Goal: Information Seeking & Learning: Ask a question

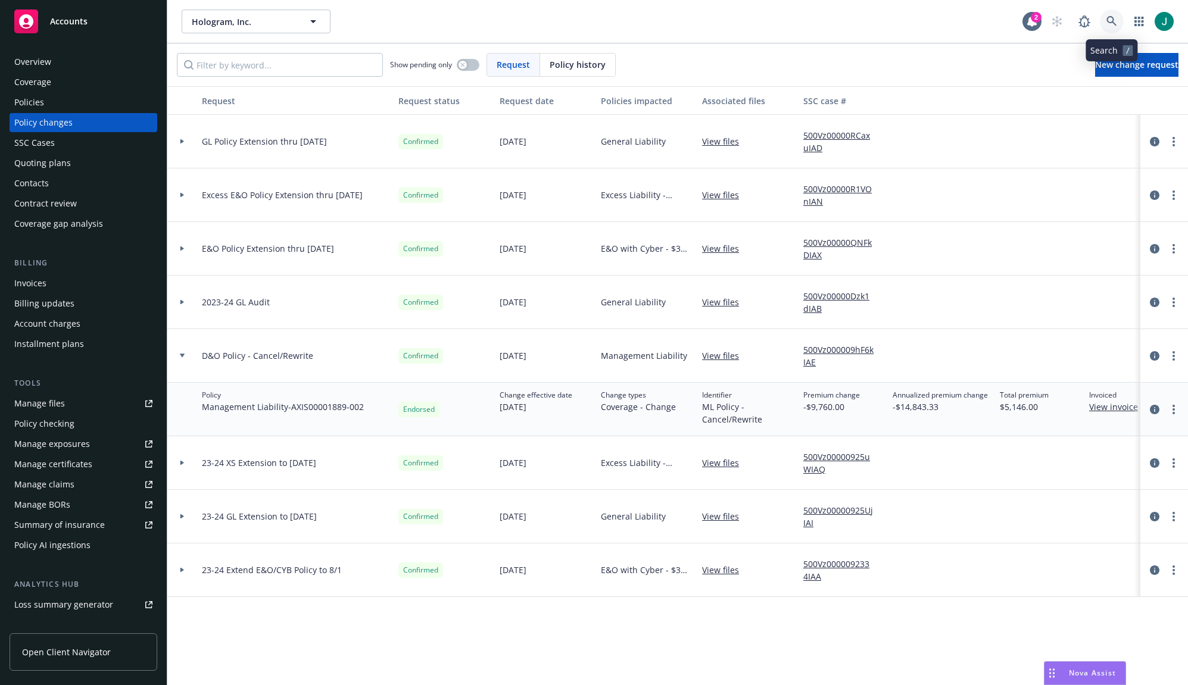
click at [1110, 21] on icon at bounding box center [1111, 21] width 11 height 11
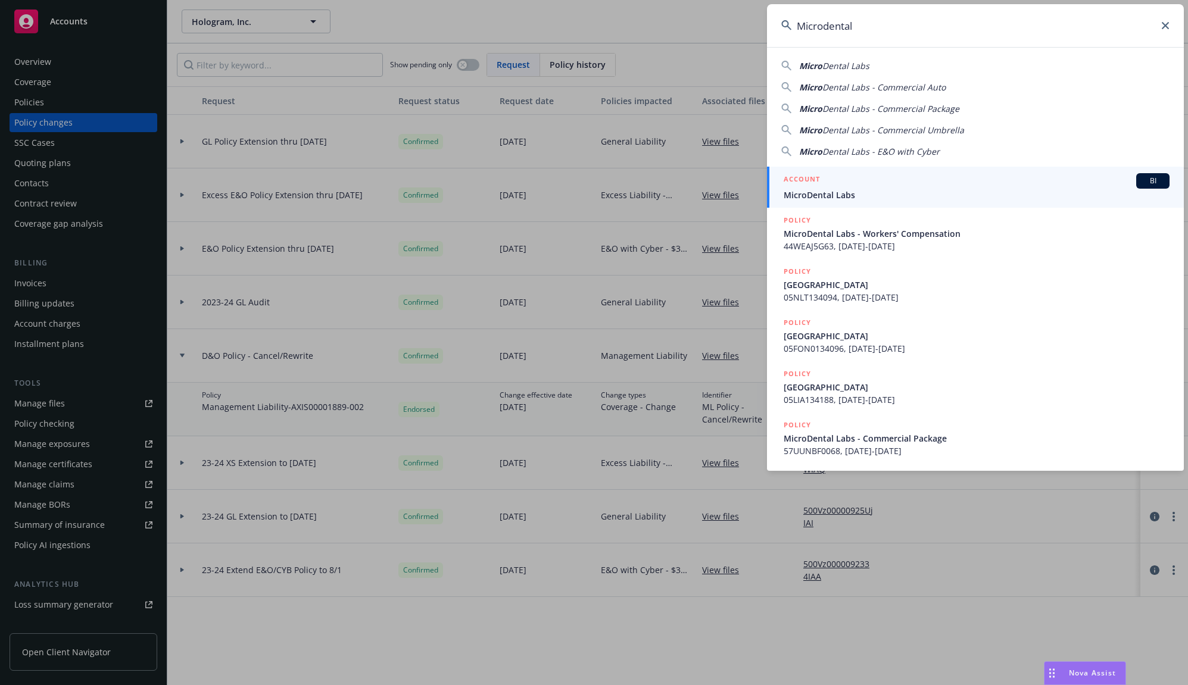
type input "Microdental"
click at [866, 203] on link "ACCOUNT BI MicroDental Labs" at bounding box center [975, 187] width 417 height 41
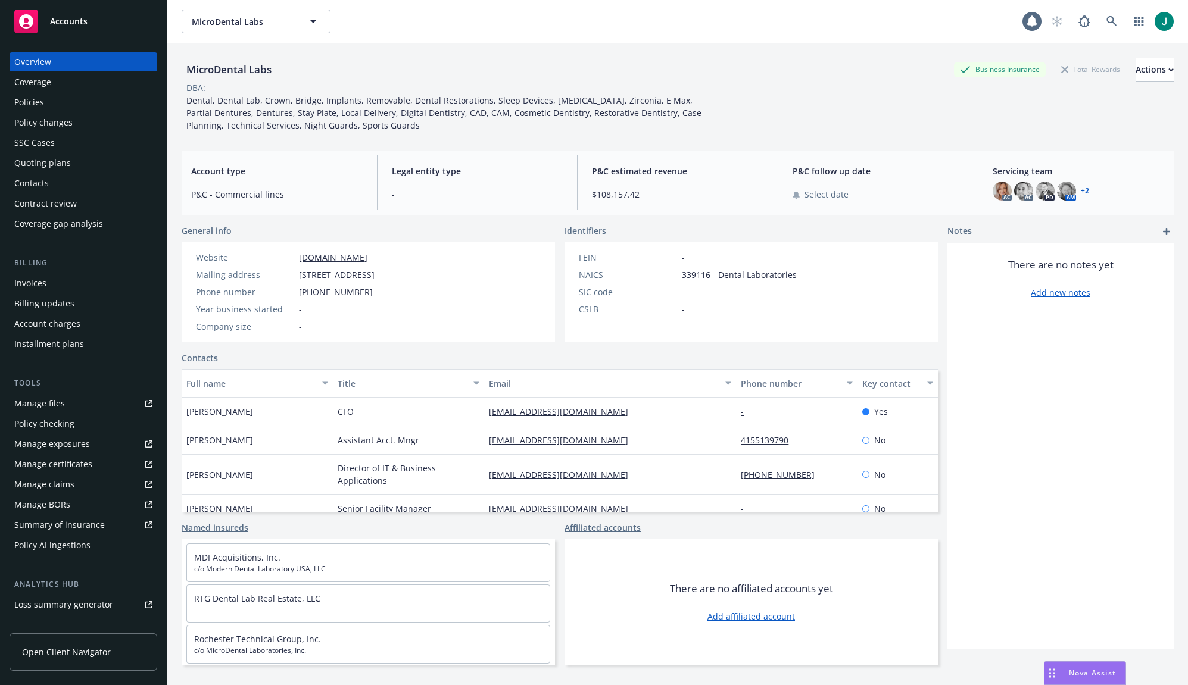
click at [30, 108] on div "Policies" at bounding box center [29, 102] width 30 height 19
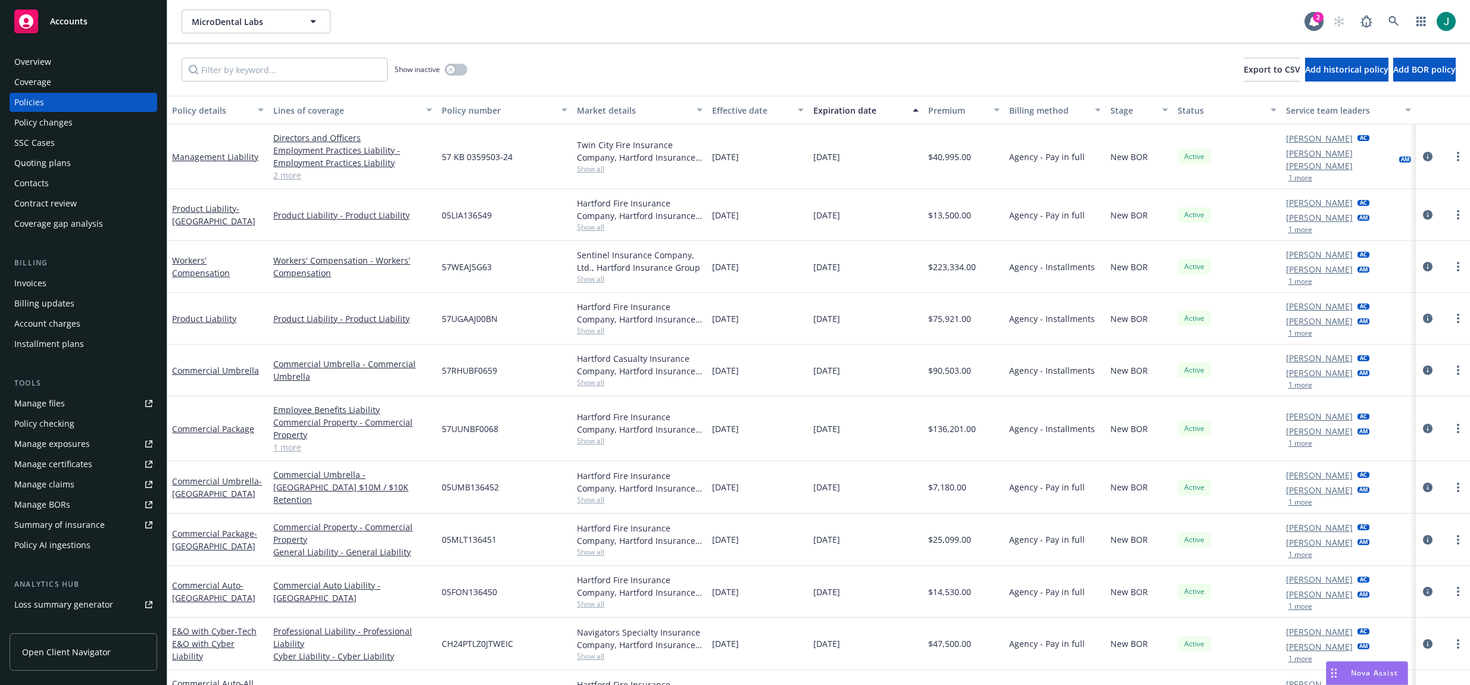
click at [1187, 174] on button "1 more" at bounding box center [1301, 177] width 24 height 7
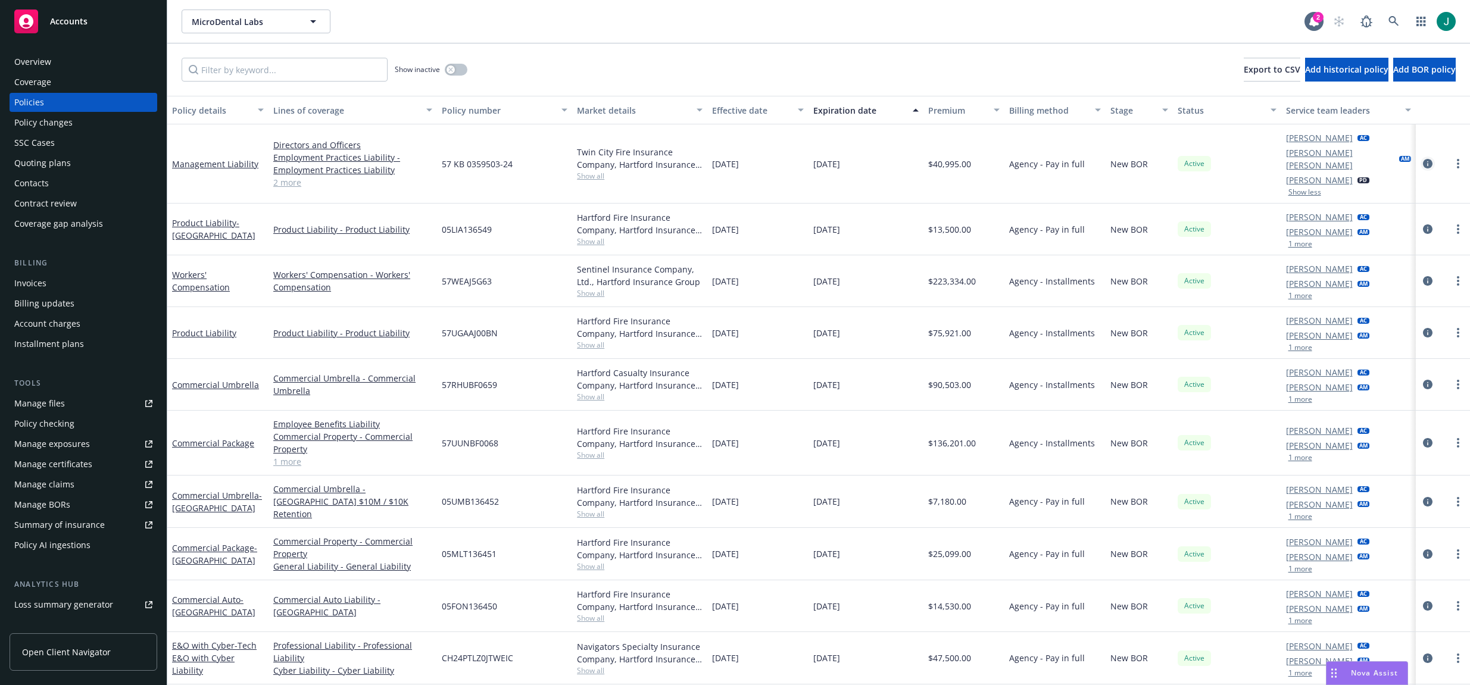
click at [1187, 159] on icon "circleInformation" at bounding box center [1428, 164] width 10 height 10
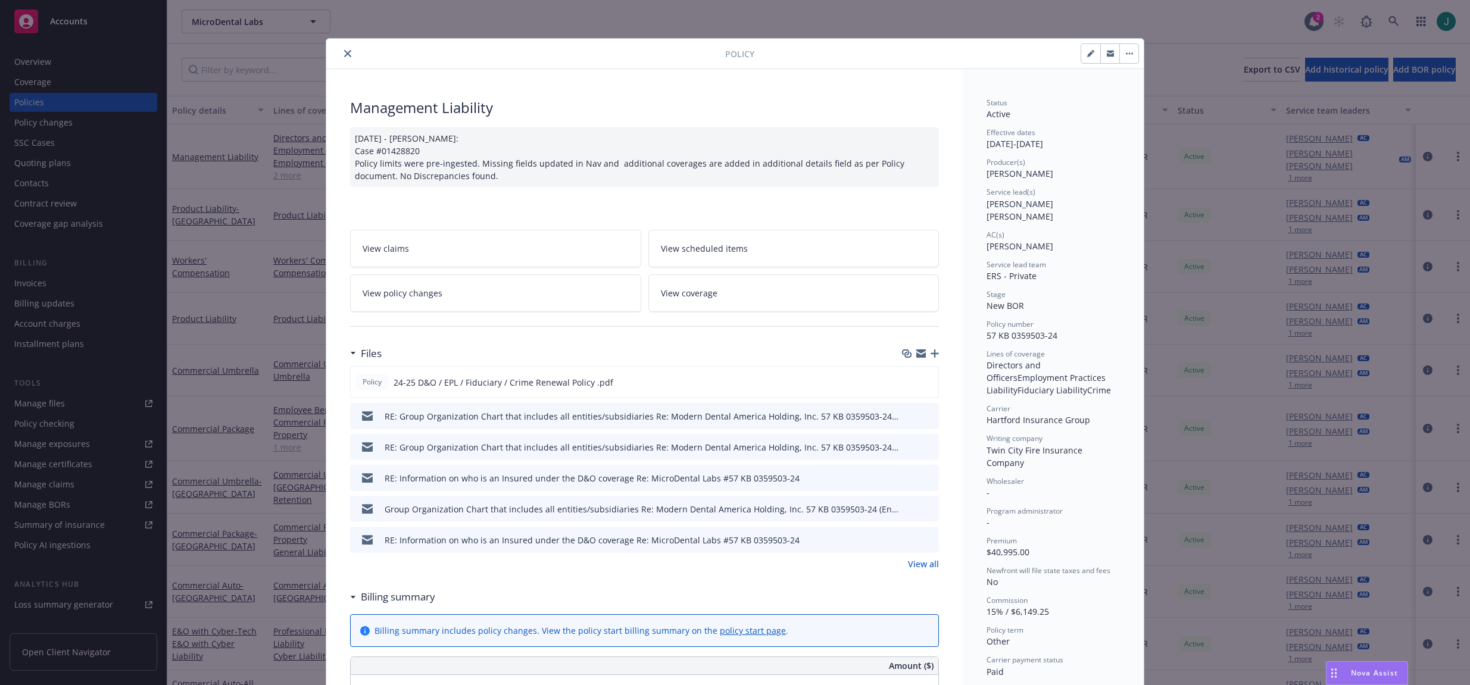
click at [345, 55] on icon "close" at bounding box center [347, 53] width 7 height 7
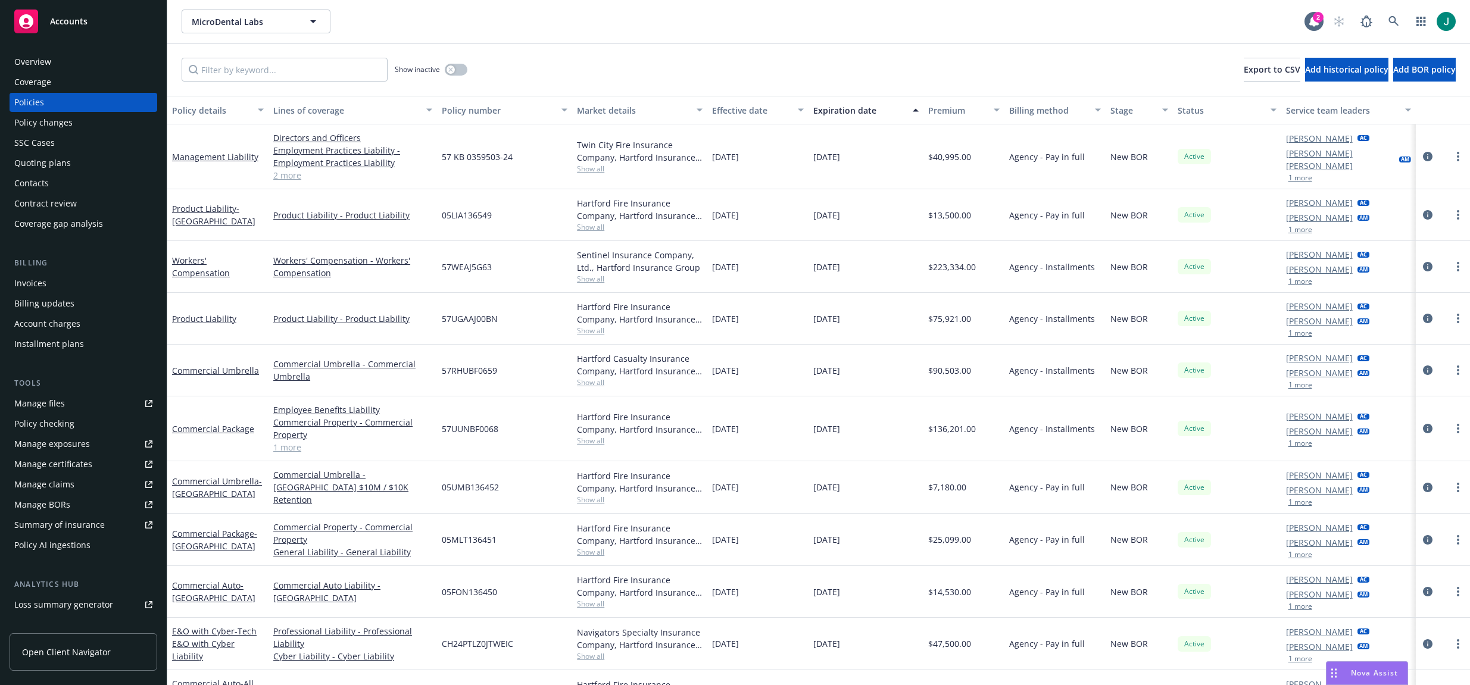
click at [614, 36] on div "MicroDental Labs MicroDental Labs 2" at bounding box center [818, 21] width 1303 height 43
click at [1187, 21] on icon at bounding box center [1394, 21] width 11 height 11
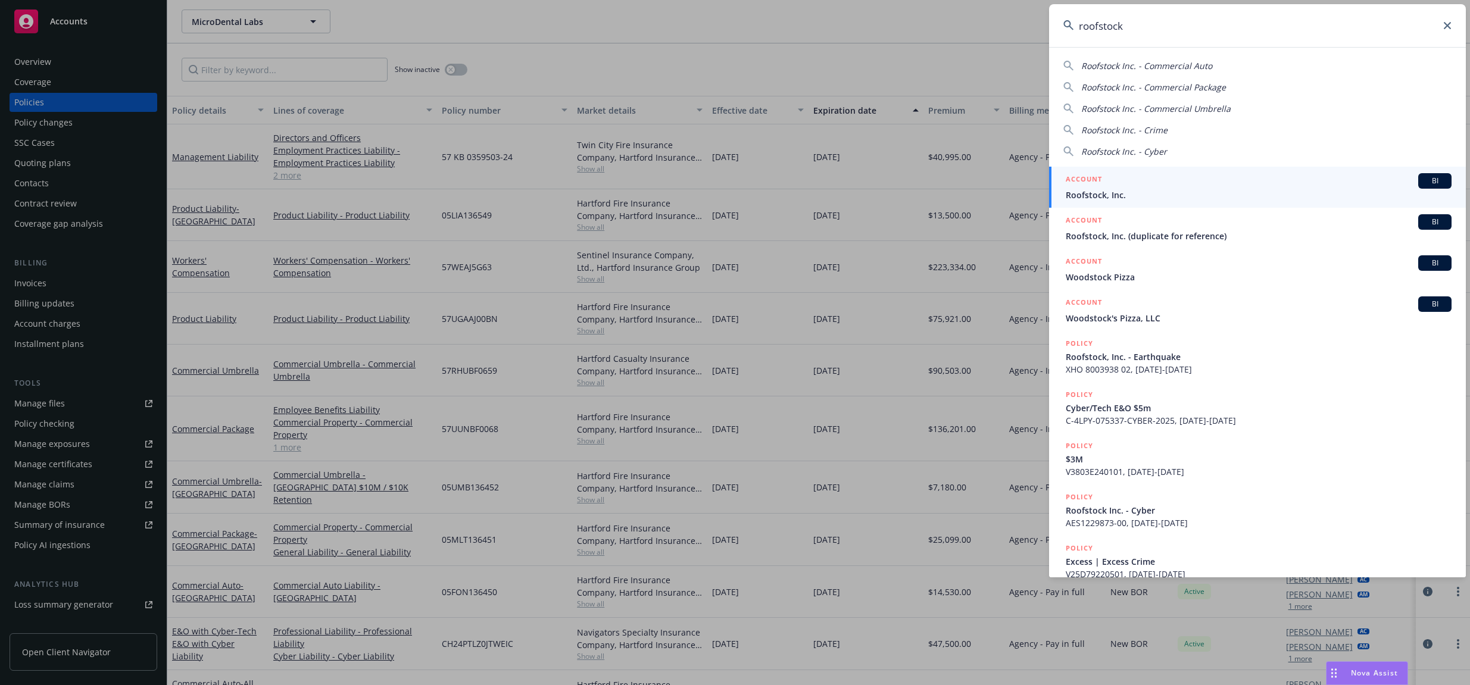
type input "roofstock"
click at [1109, 189] on span "Roofstock, Inc." at bounding box center [1259, 195] width 386 height 13
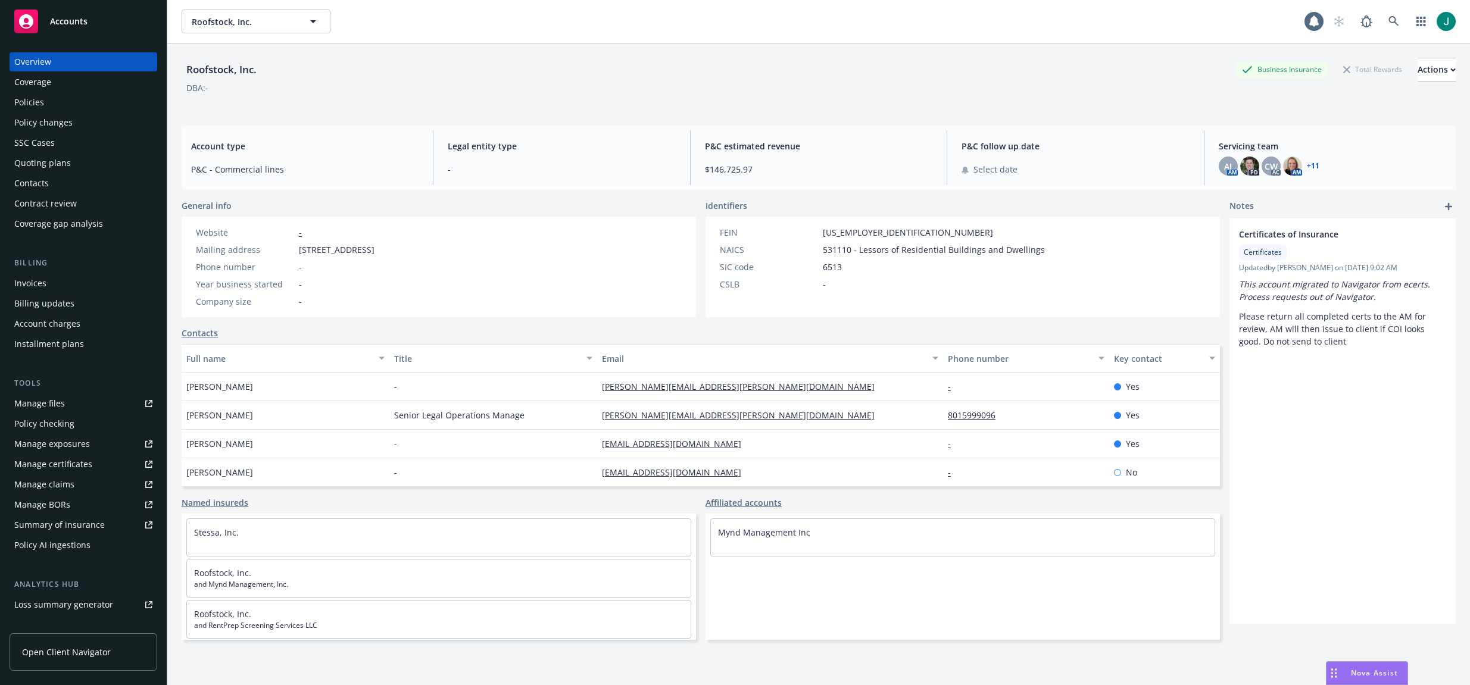
click at [43, 102] on div "Policies" at bounding box center [83, 102] width 138 height 19
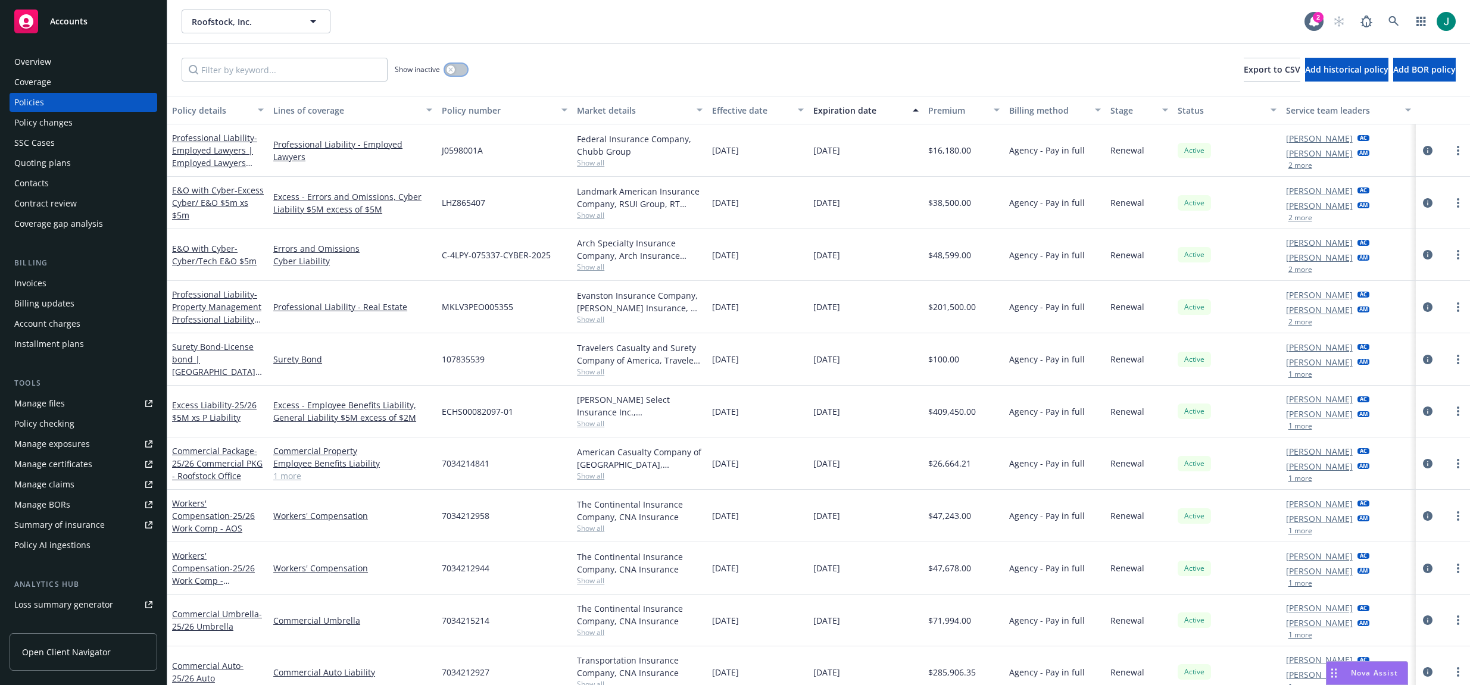
click at [450, 68] on icon "button" at bounding box center [450, 69] width 4 height 4
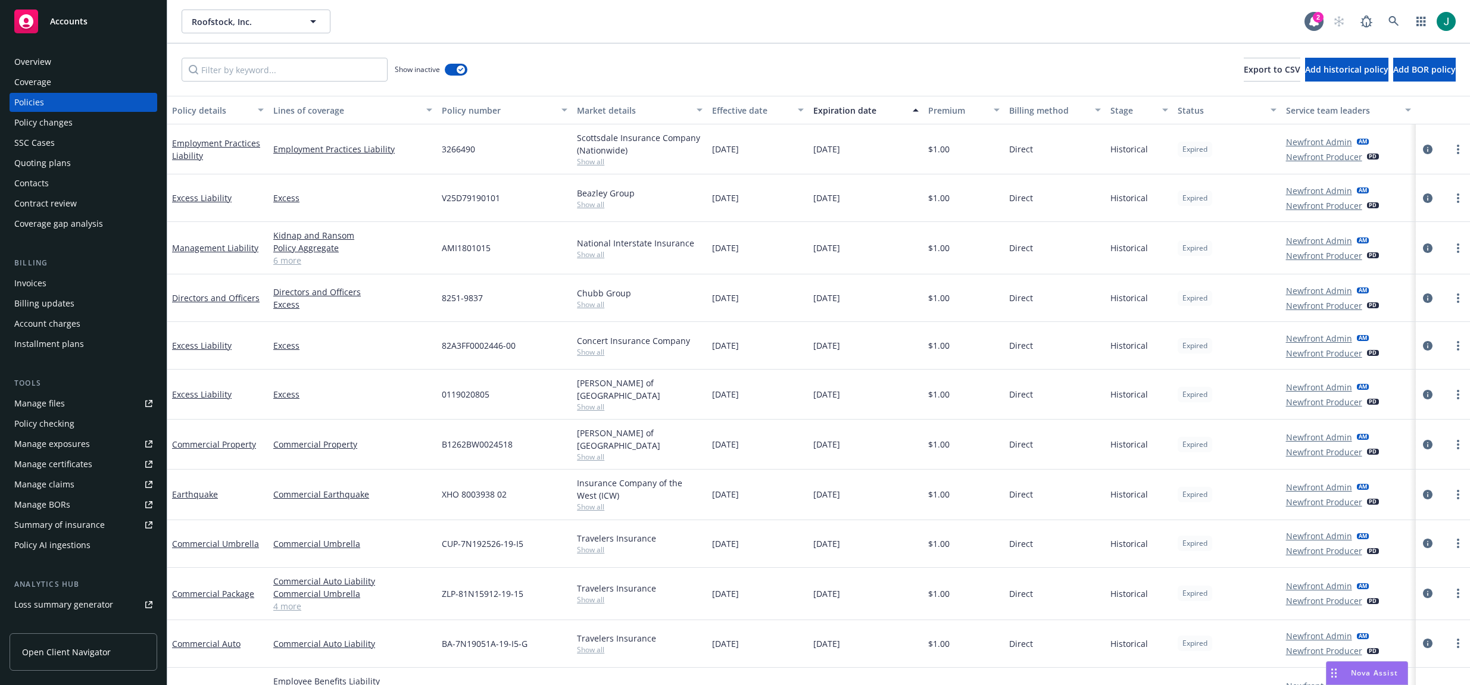
click at [35, 281] on div "Invoices" at bounding box center [30, 283] width 32 height 19
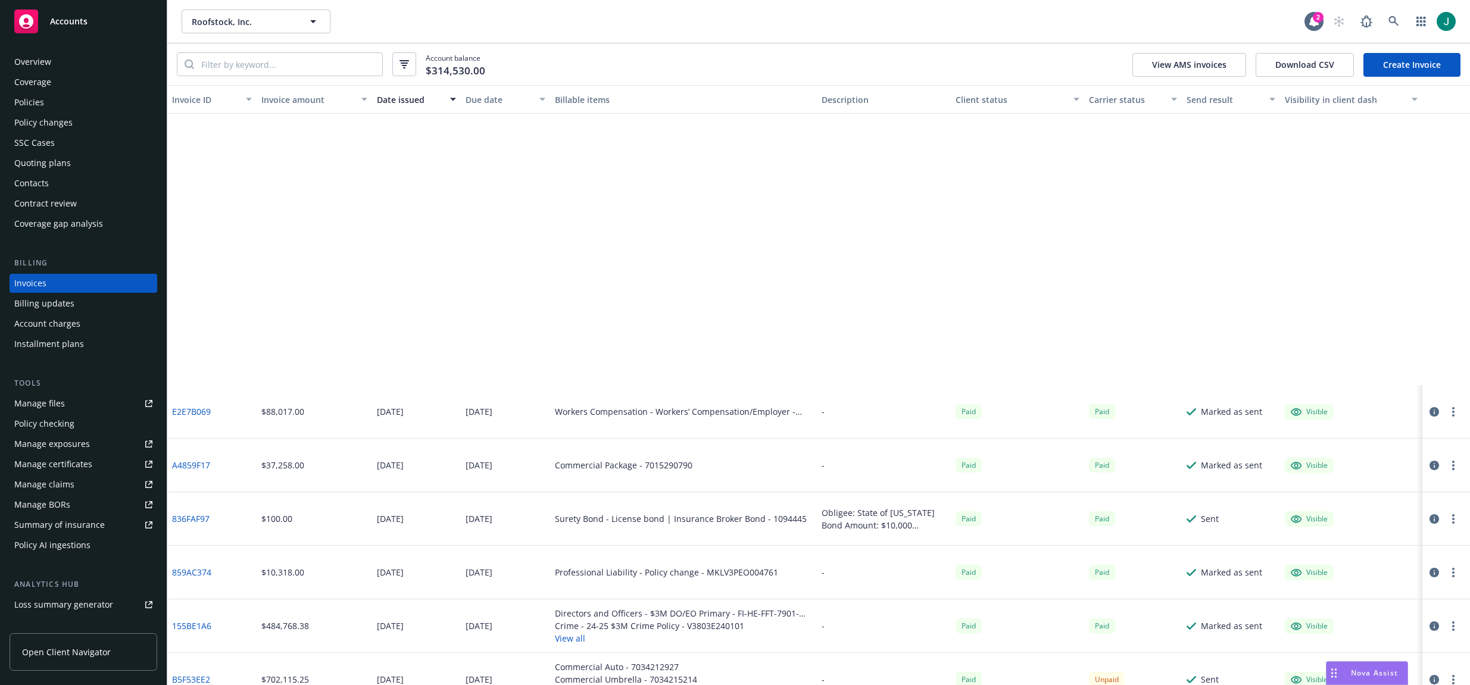
scroll to position [774, 0]
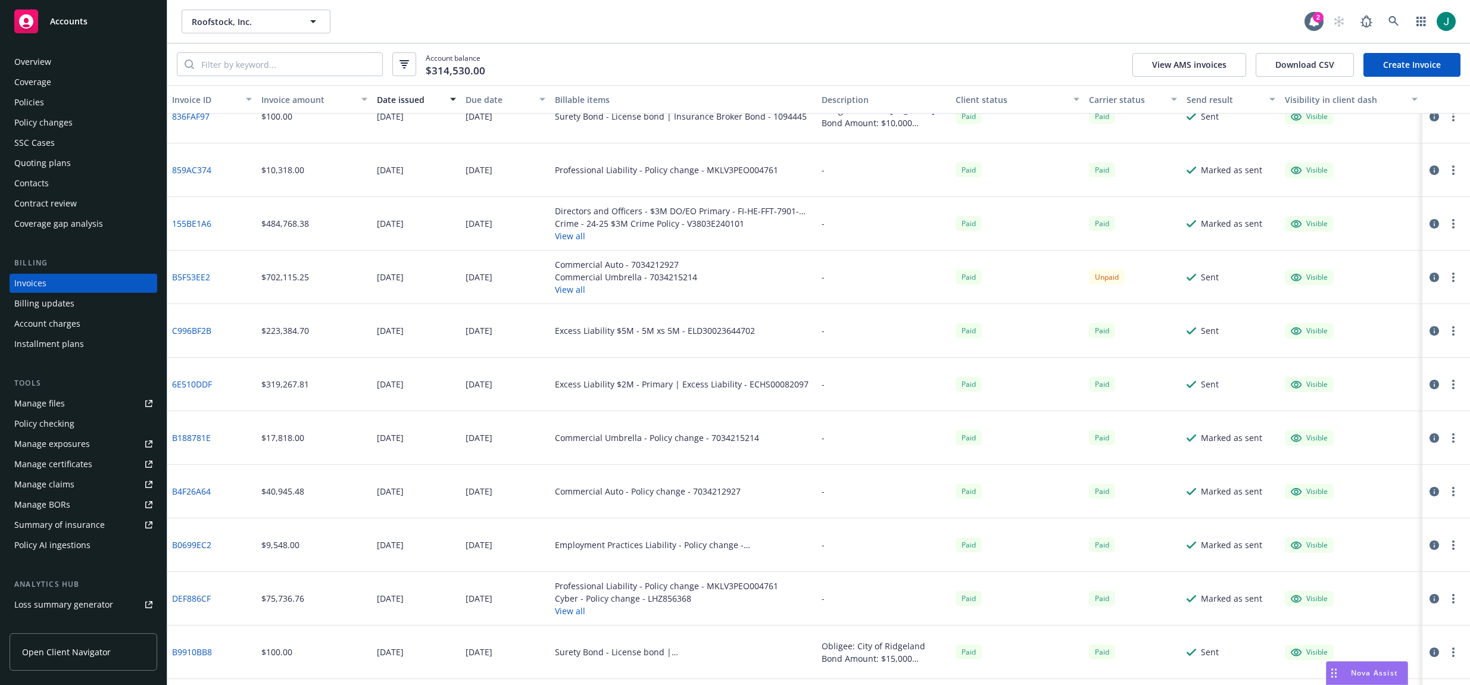
click at [194, 382] on link "6E510DDF" at bounding box center [192, 384] width 40 height 13
click at [23, 102] on div "Policies" at bounding box center [29, 102] width 30 height 19
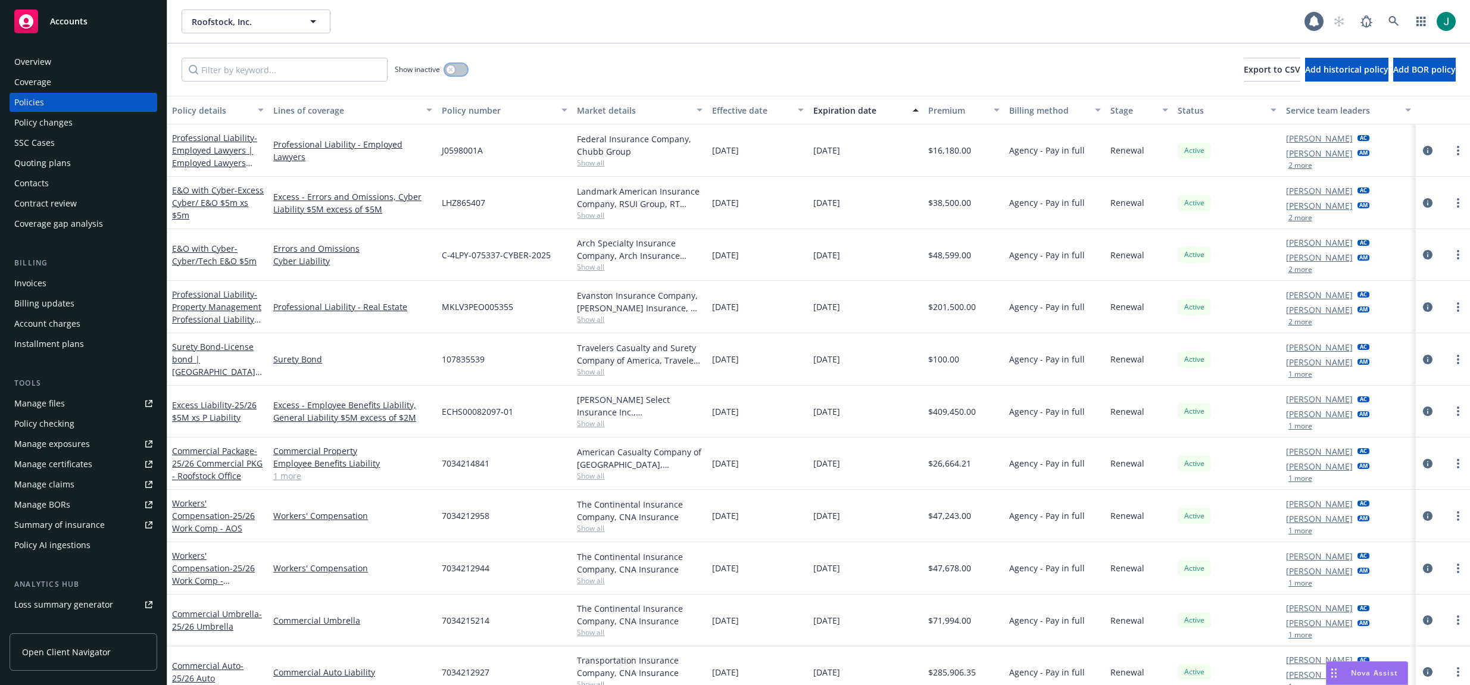
click at [451, 68] on icon "button" at bounding box center [450, 69] width 5 height 5
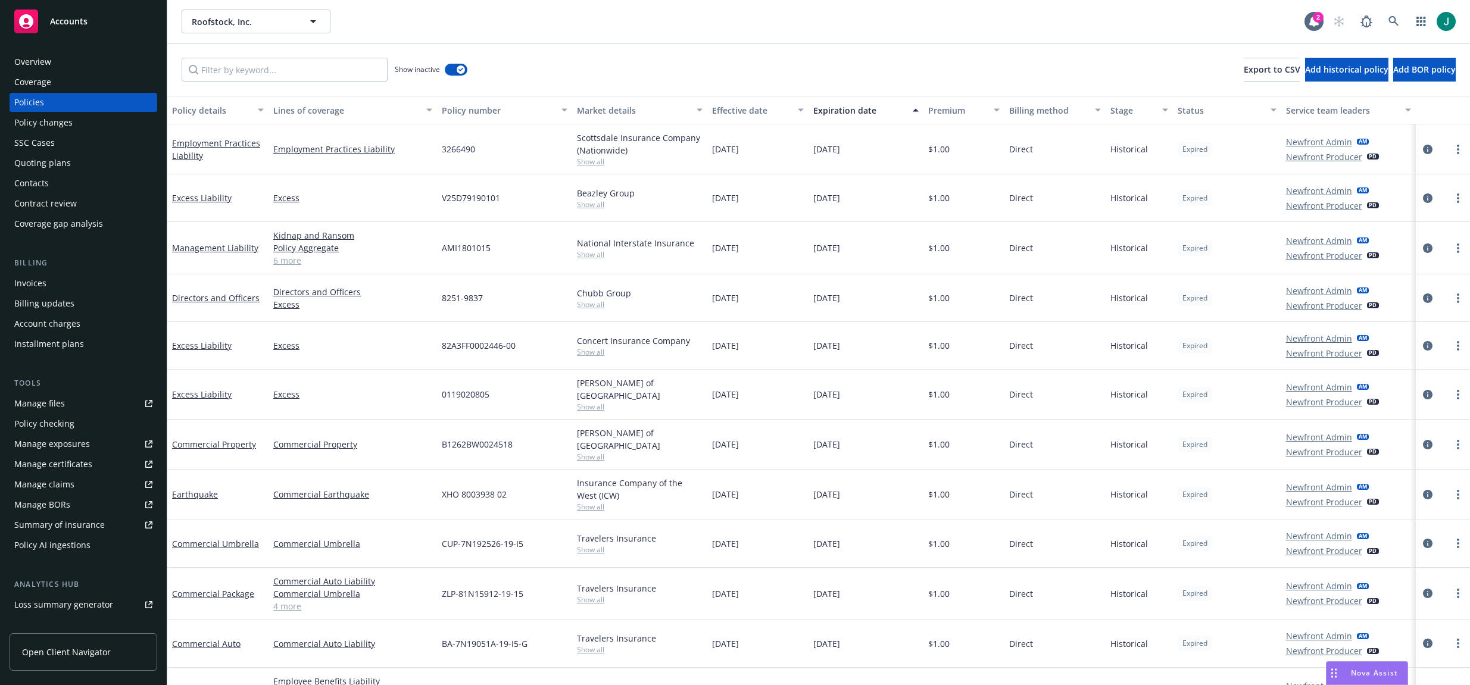
click at [848, 108] on div "Expiration date" at bounding box center [859, 110] width 92 height 13
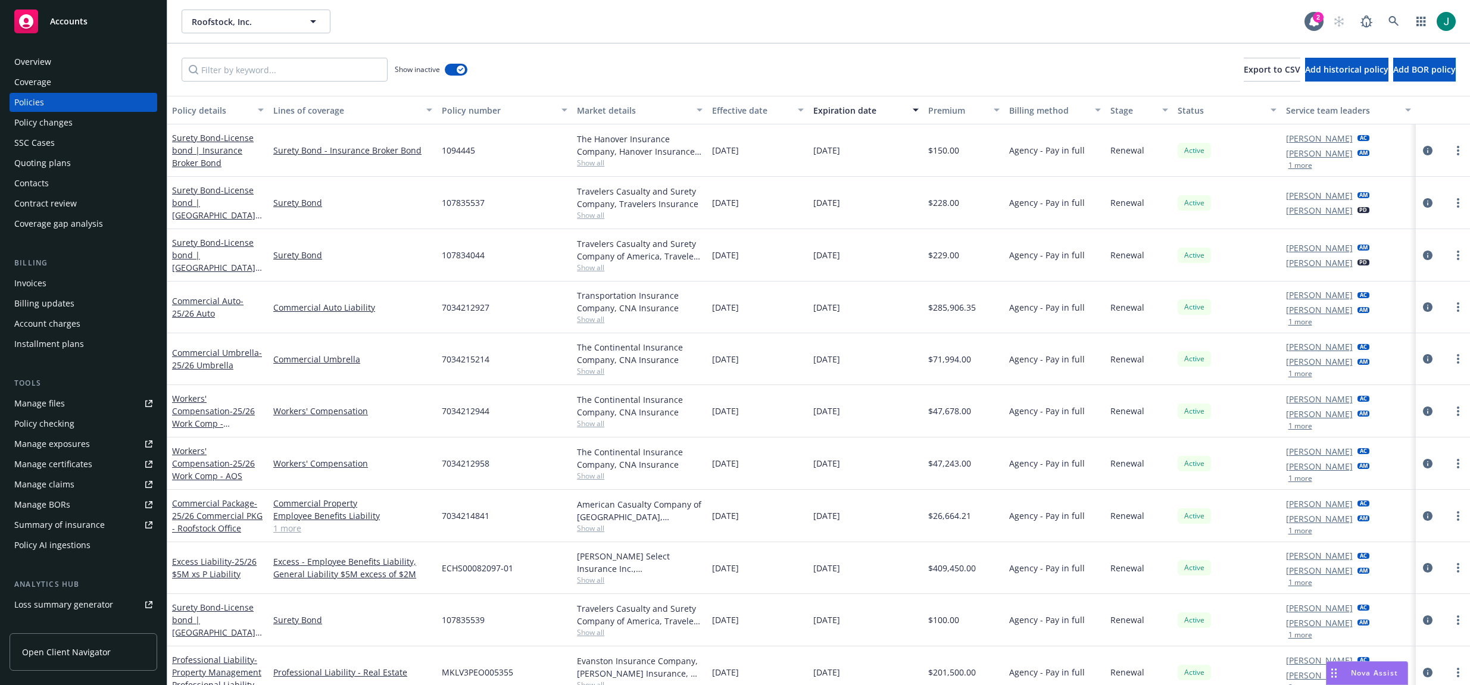
click at [1187, 322] on button "1 more" at bounding box center [1301, 322] width 24 height 7
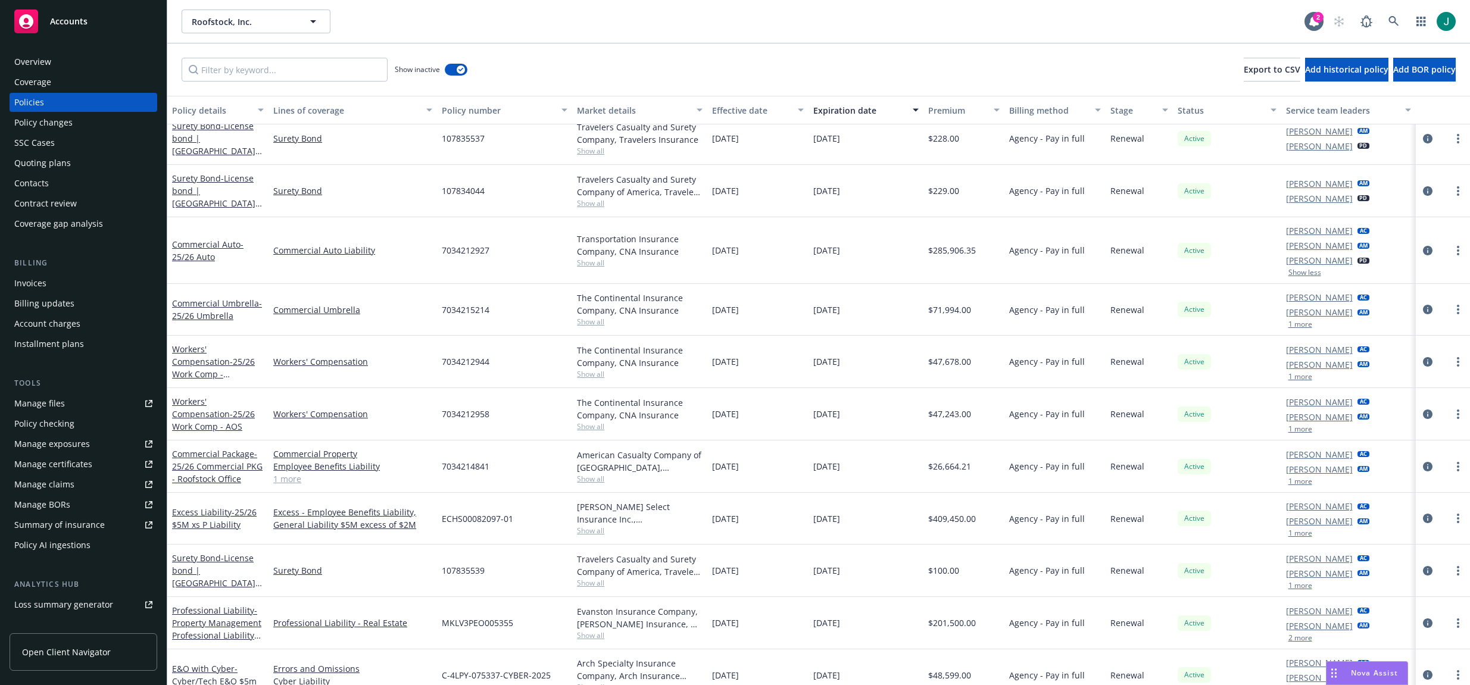
scroll to position [179, 0]
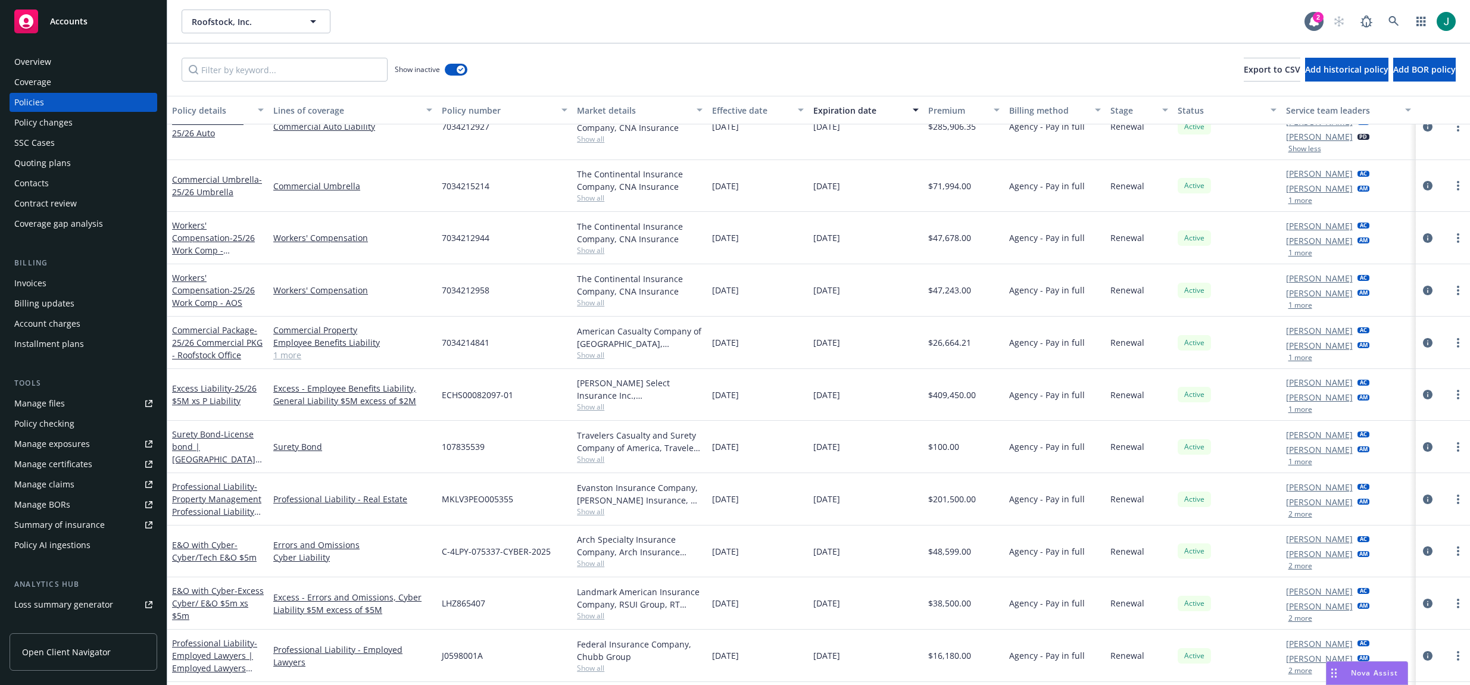
click at [30, 285] on div "Invoices" at bounding box center [30, 283] width 32 height 19
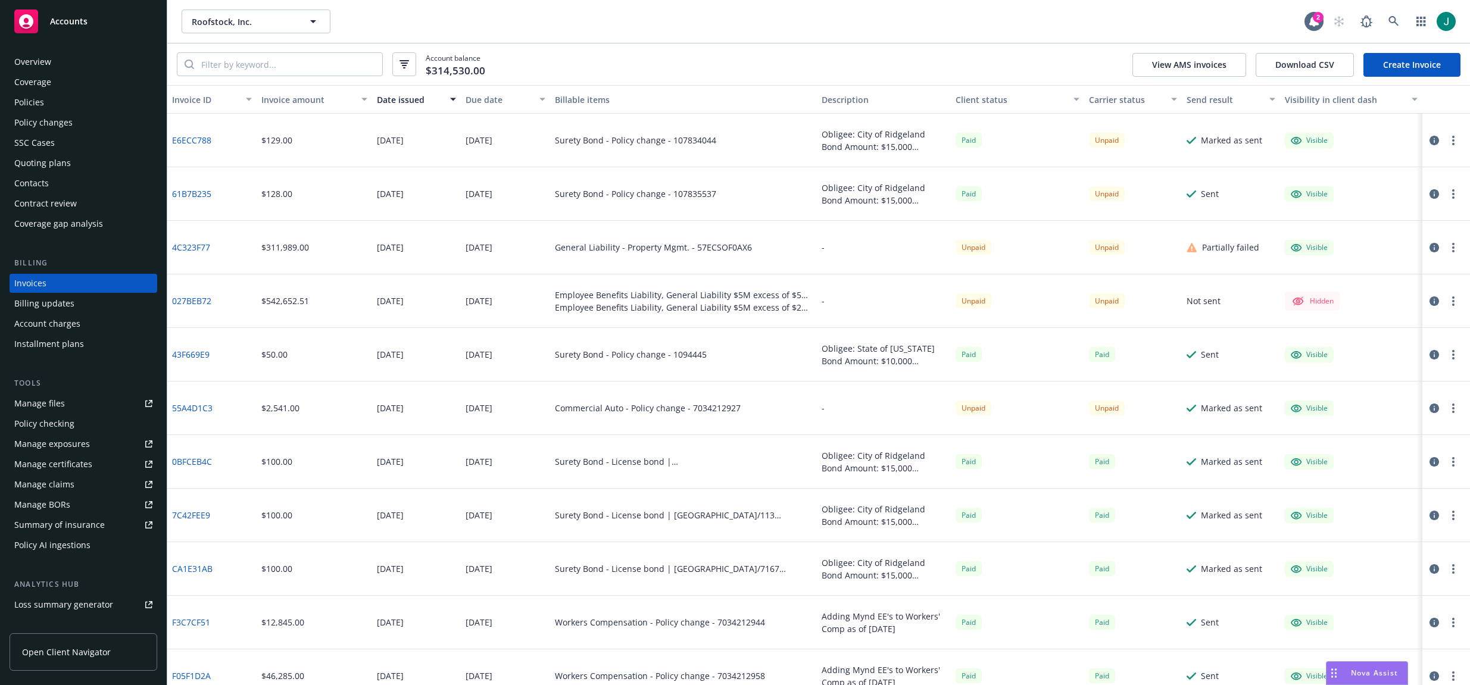
click at [28, 101] on div "Policies" at bounding box center [29, 102] width 30 height 19
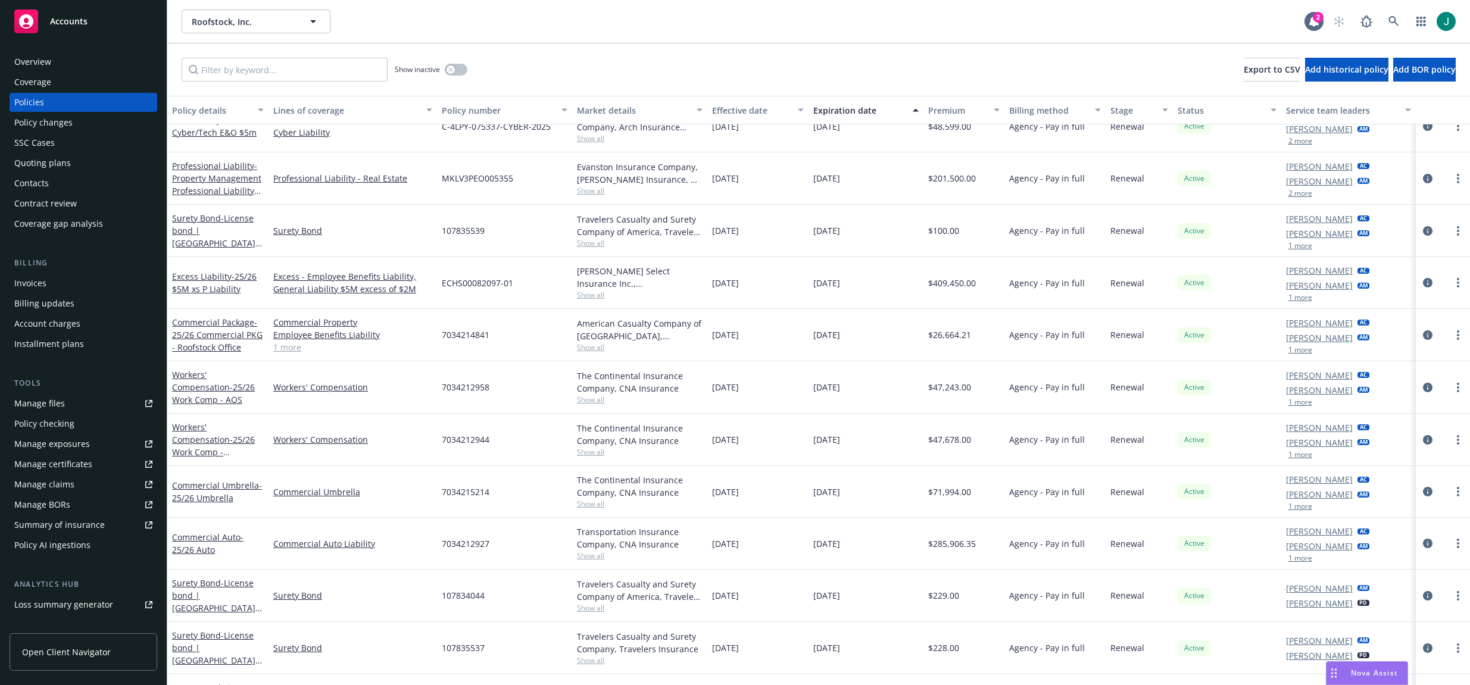
scroll to position [161, 0]
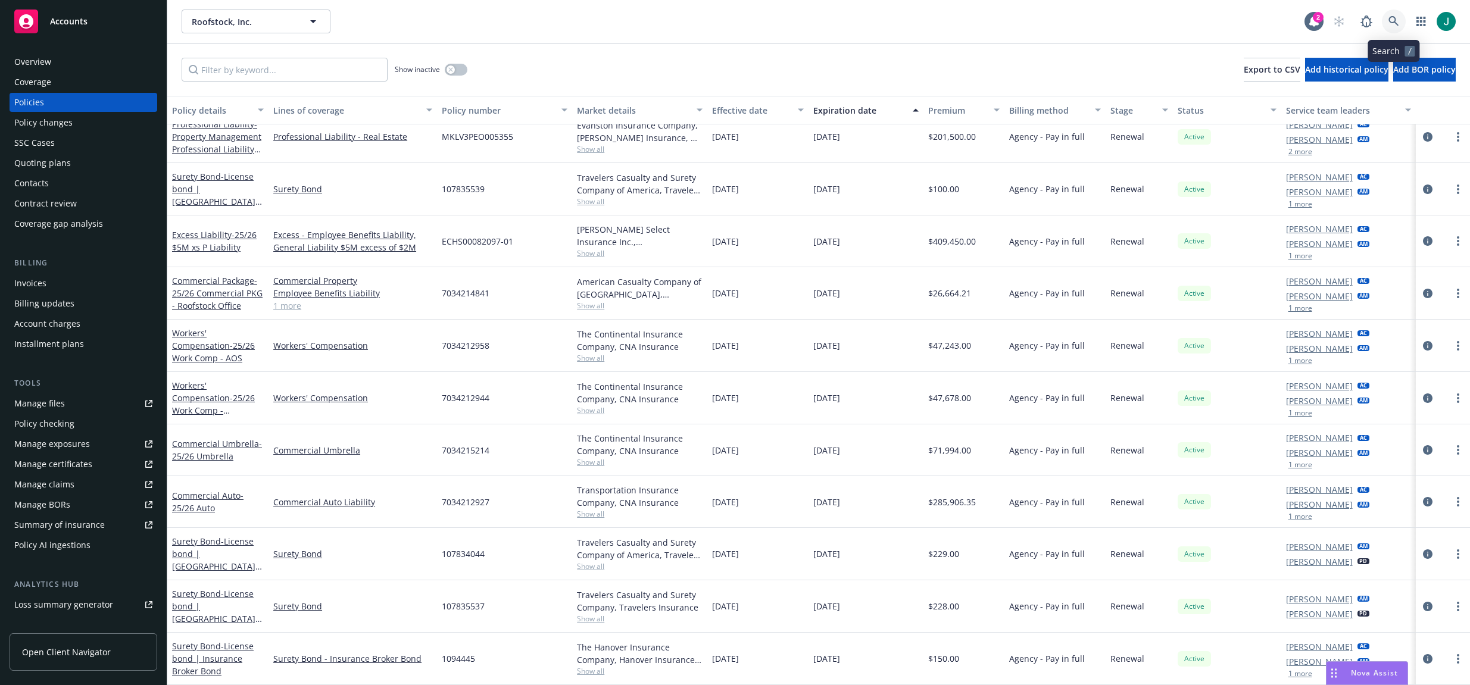
click at [1187, 20] on icon at bounding box center [1394, 21] width 11 height 11
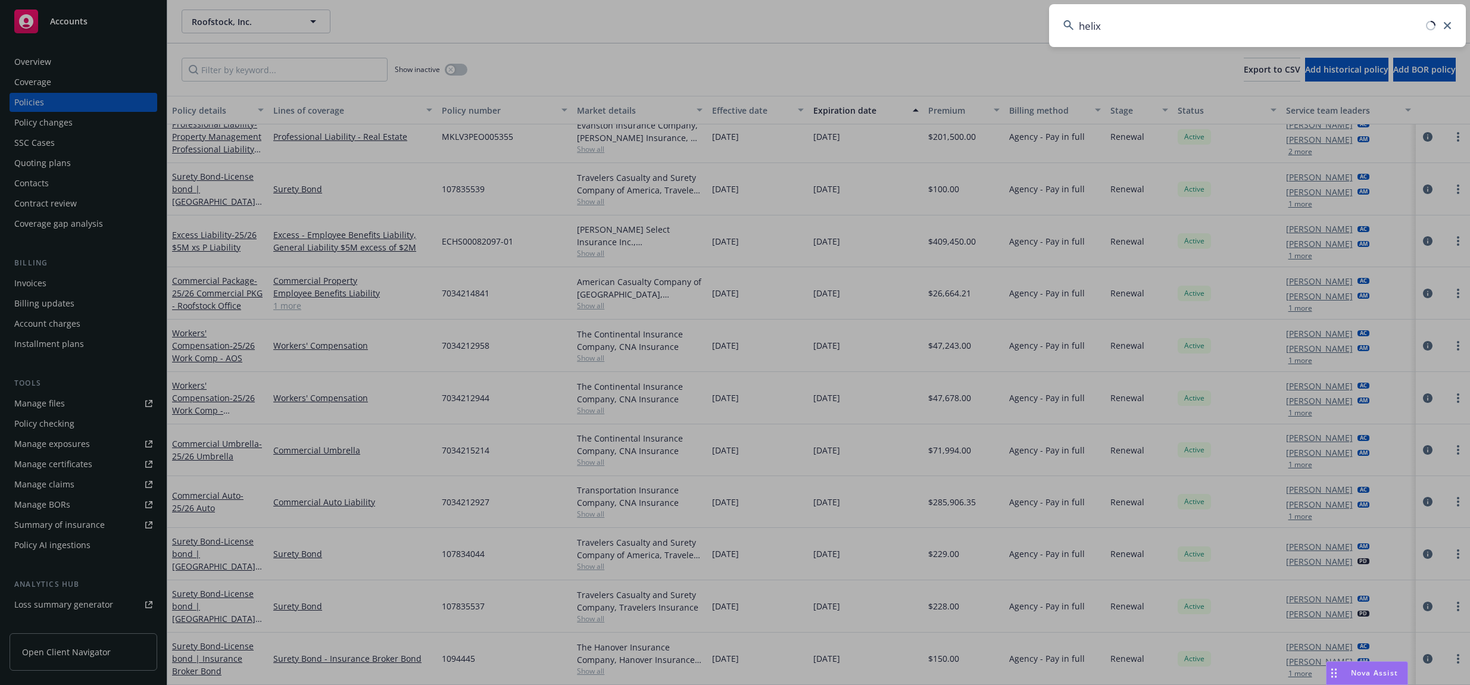
type input "helix"
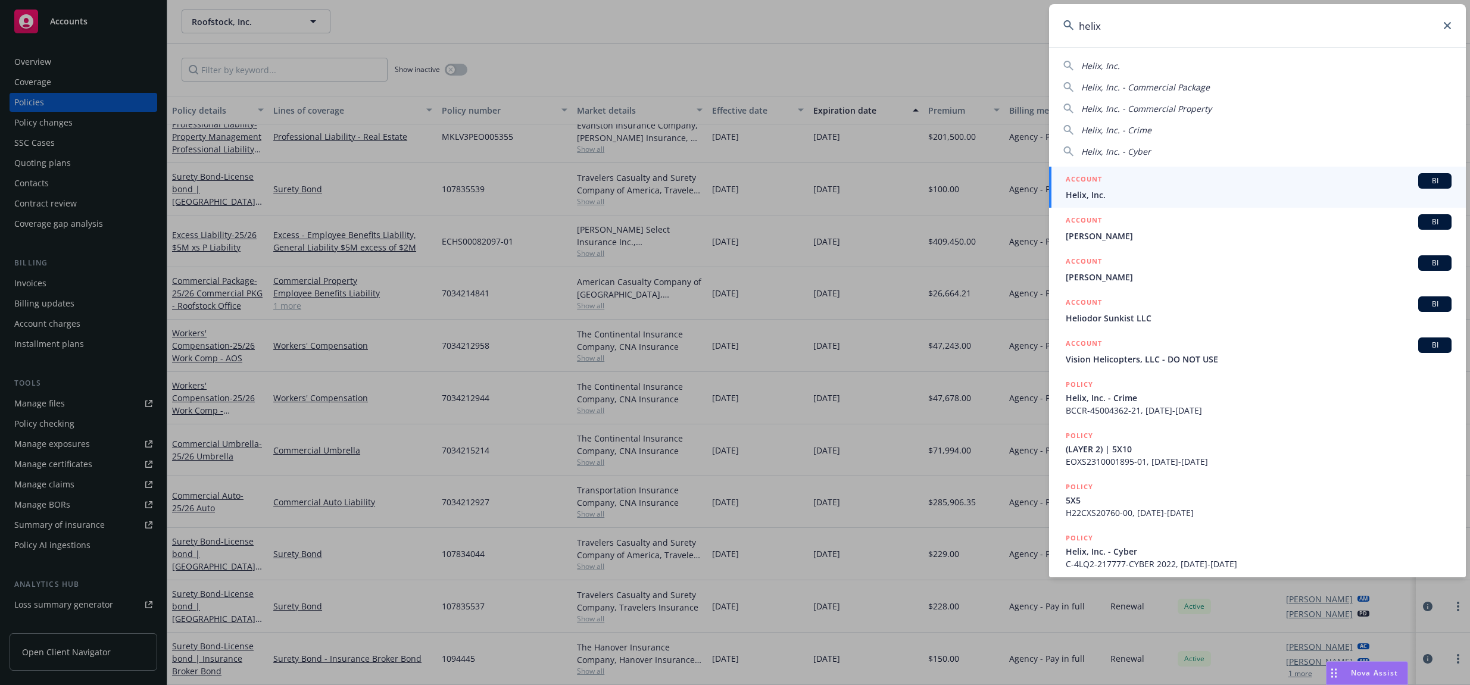
click at [1180, 182] on div "ACCOUNT BI" at bounding box center [1259, 180] width 386 height 15
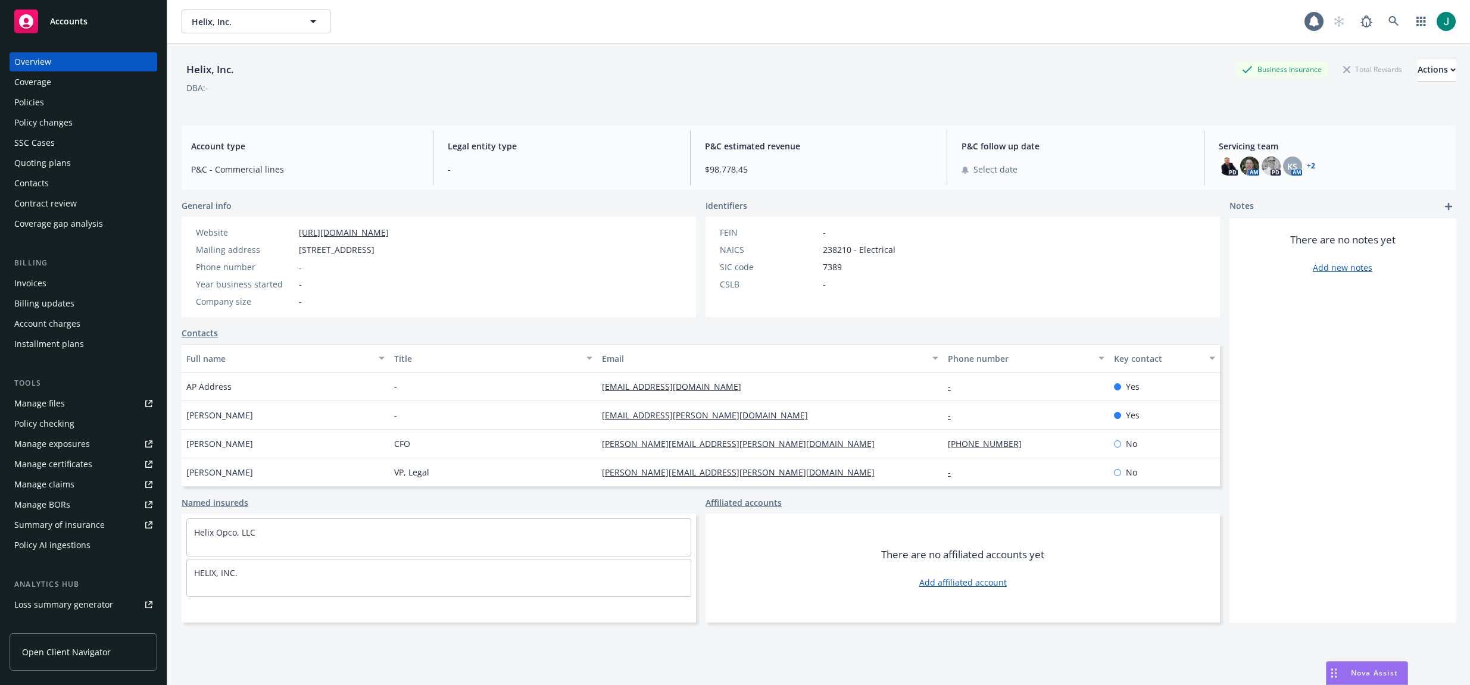
click at [26, 101] on div "Policies" at bounding box center [29, 102] width 30 height 19
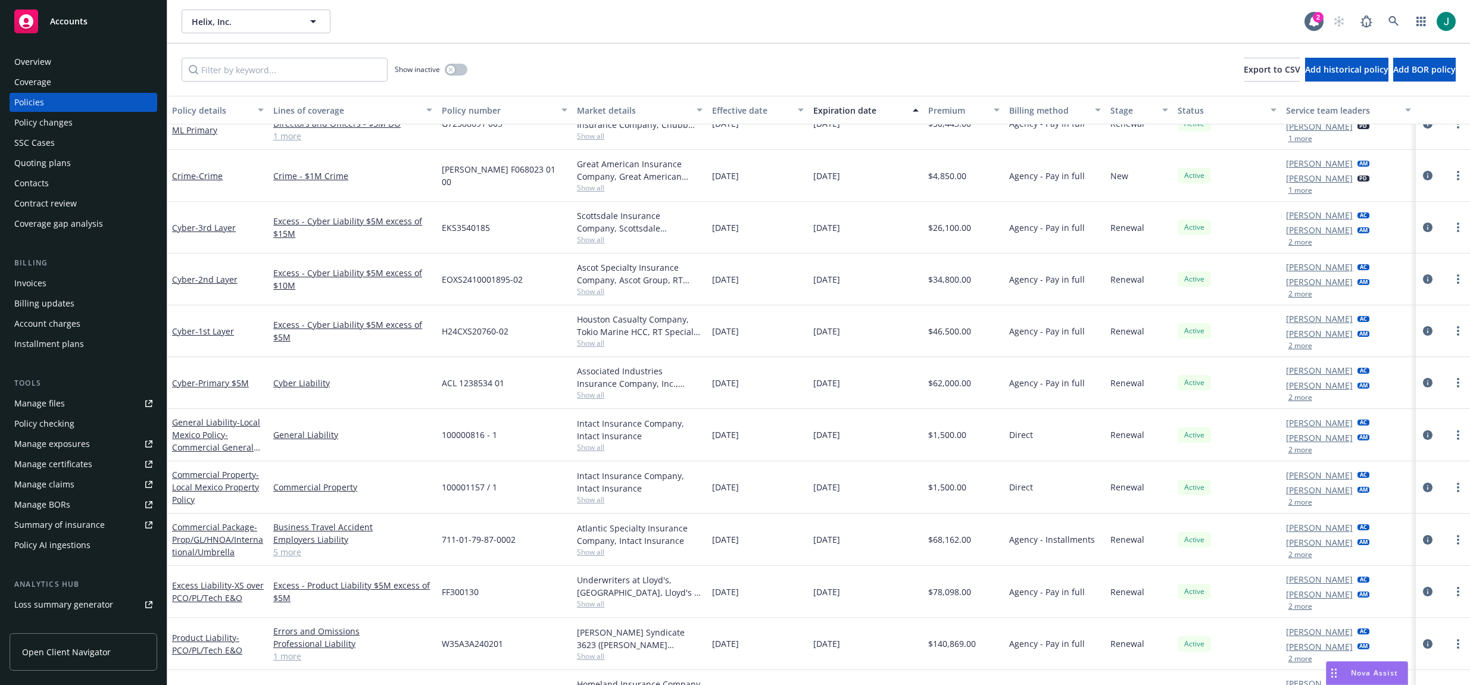
scroll to position [207, 0]
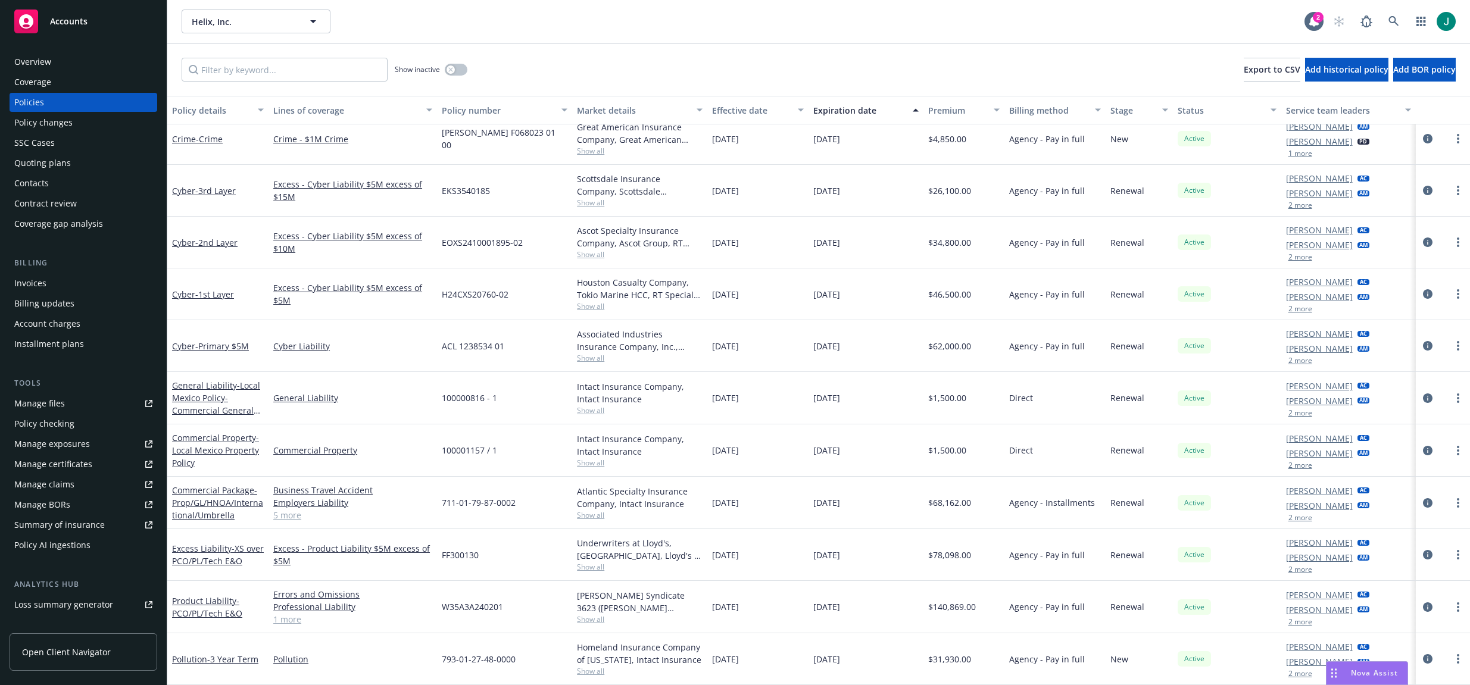
click at [1187, 411] on button "2 more" at bounding box center [1301, 413] width 24 height 7
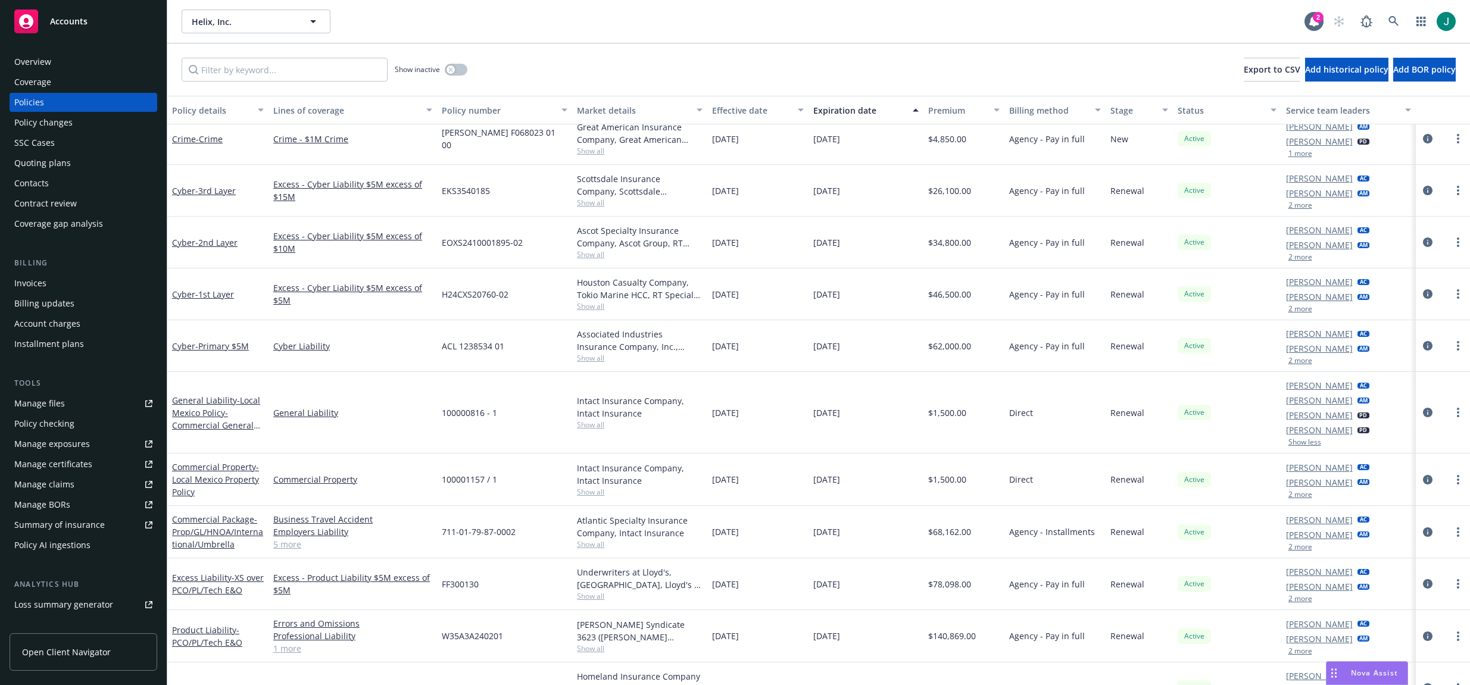
click at [558, 72] on div "Show inactive Export to CSV Add historical policy Add BOR policy" at bounding box center [818, 69] width 1303 height 52
click at [551, 86] on div "Show inactive Export to CSV Add historical policy Add BOR policy" at bounding box center [818, 69] width 1303 height 52
click at [1187, 23] on icon at bounding box center [1394, 21] width 11 height 11
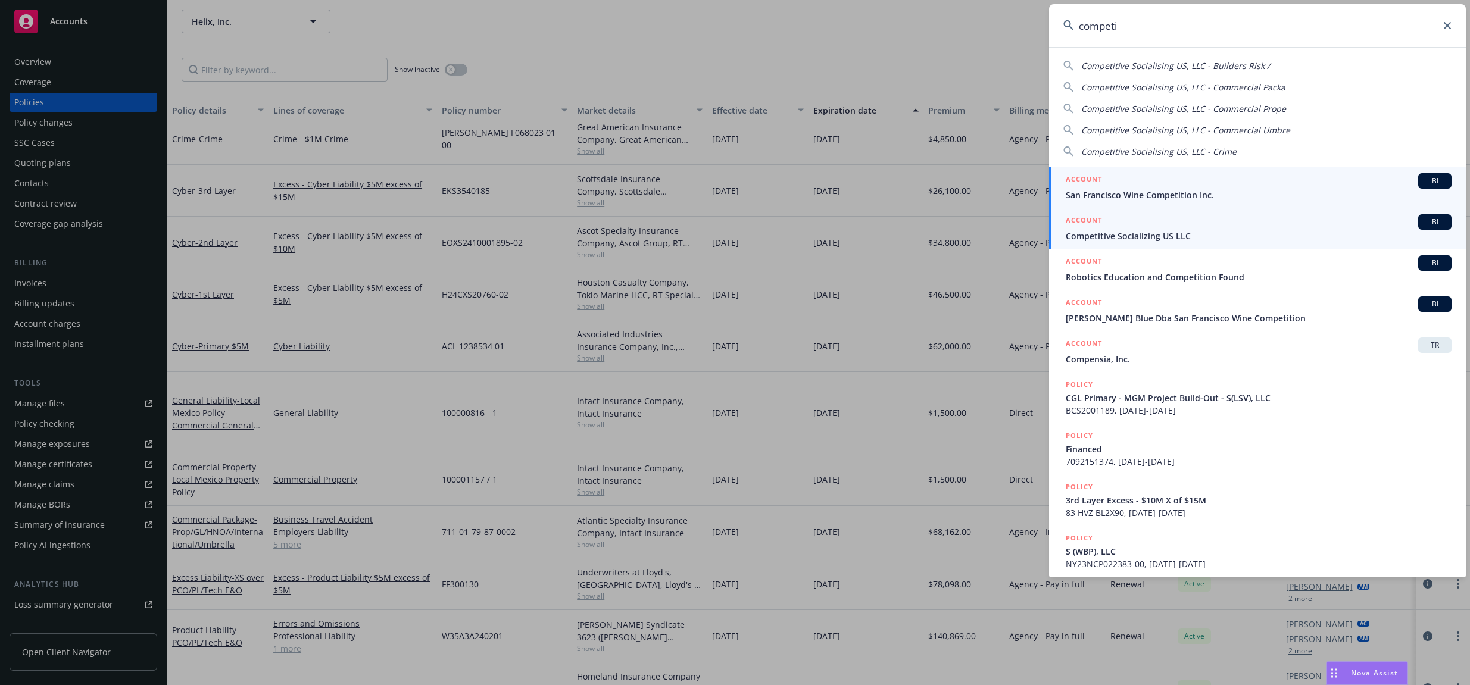
type input "competi"
click at [1187, 232] on span "Competitive Socializing US LLC" at bounding box center [1259, 236] width 386 height 13
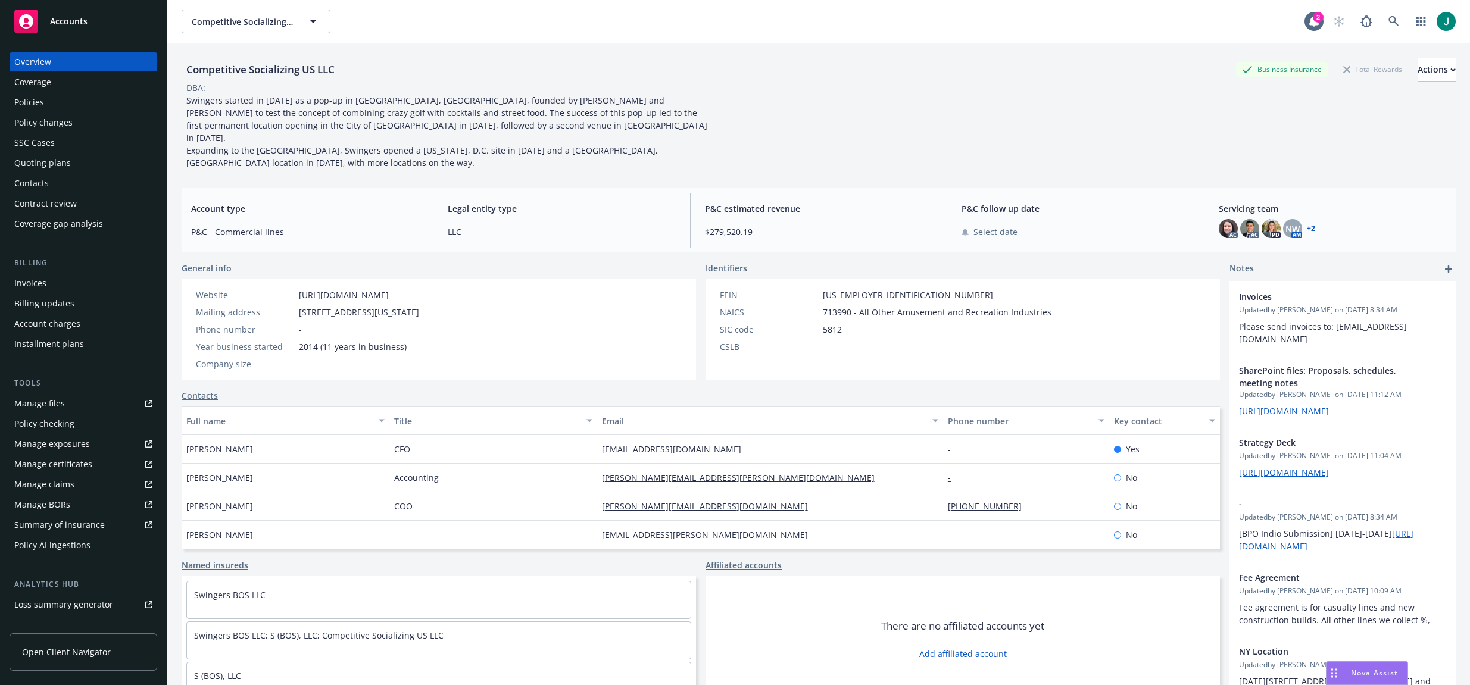
click at [44, 103] on div "Policies" at bounding box center [83, 102] width 138 height 19
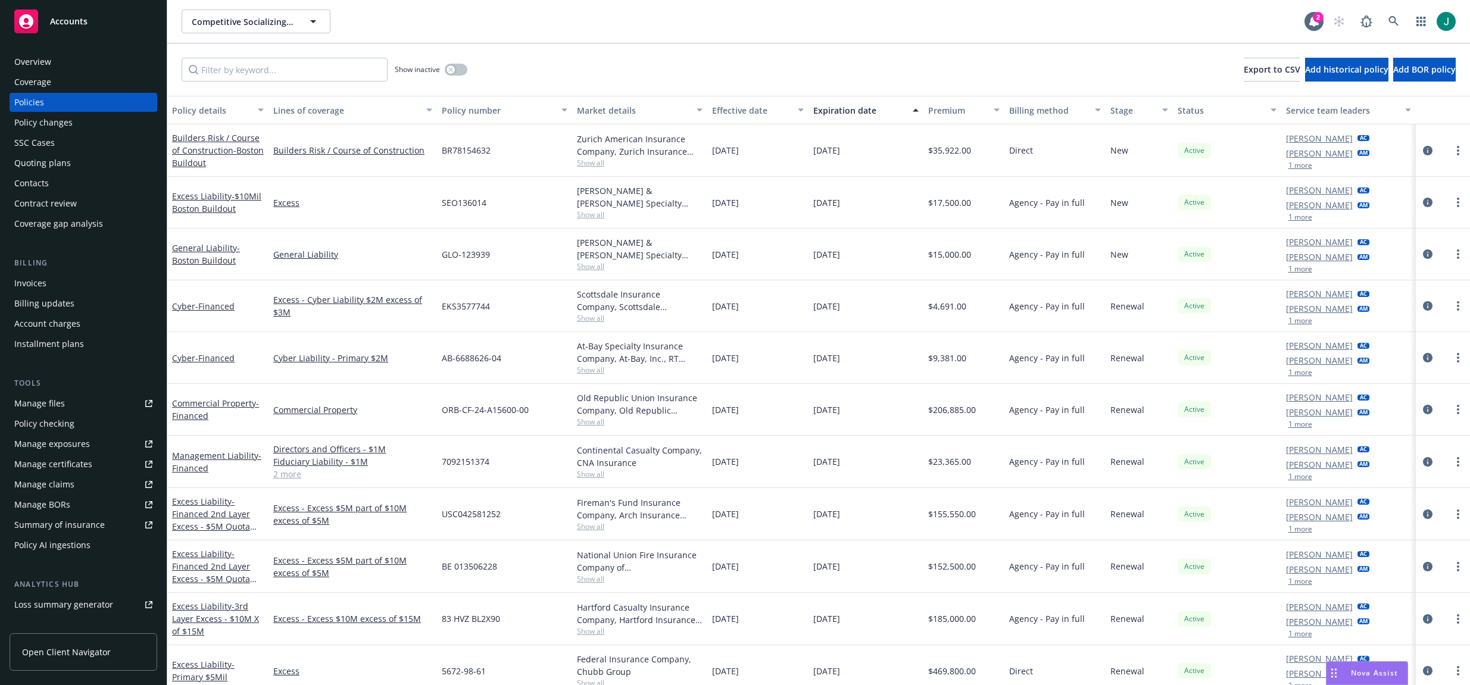
click at [852, 114] on div "Expiration date" at bounding box center [859, 110] width 92 height 13
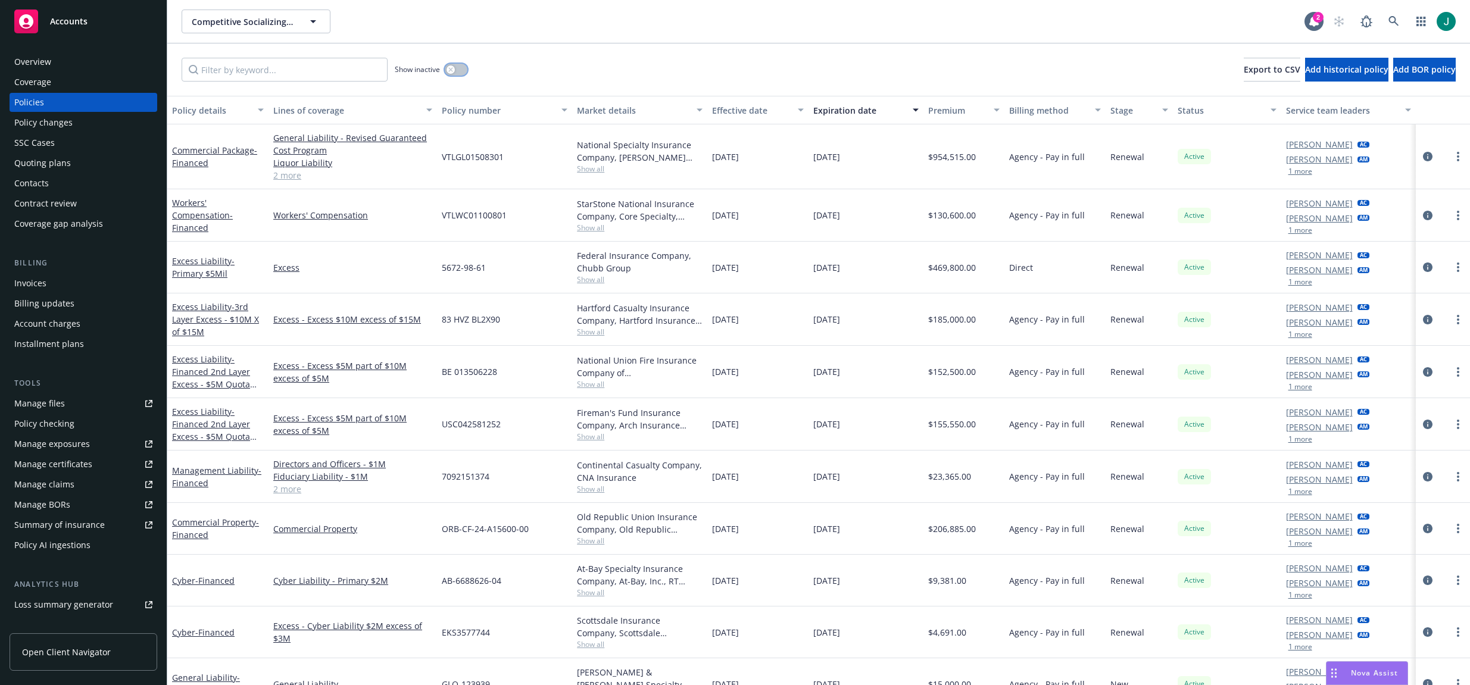
click at [450, 67] on div "button" at bounding box center [451, 69] width 8 height 8
click at [846, 108] on div "Expiration date" at bounding box center [859, 110] width 92 height 13
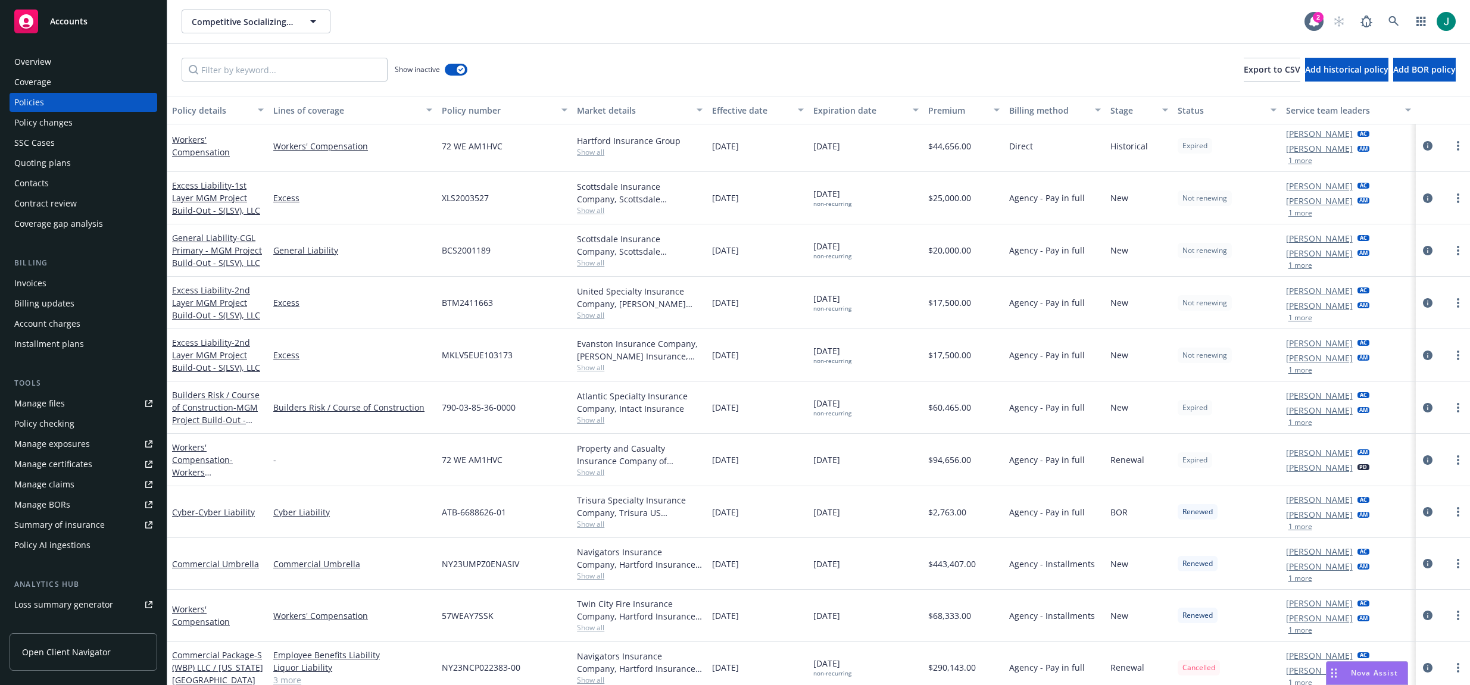
scroll to position [1250, 0]
click at [657, 69] on div "Show inactive Export to CSV Add historical policy Add BOR policy" at bounding box center [818, 69] width 1303 height 52
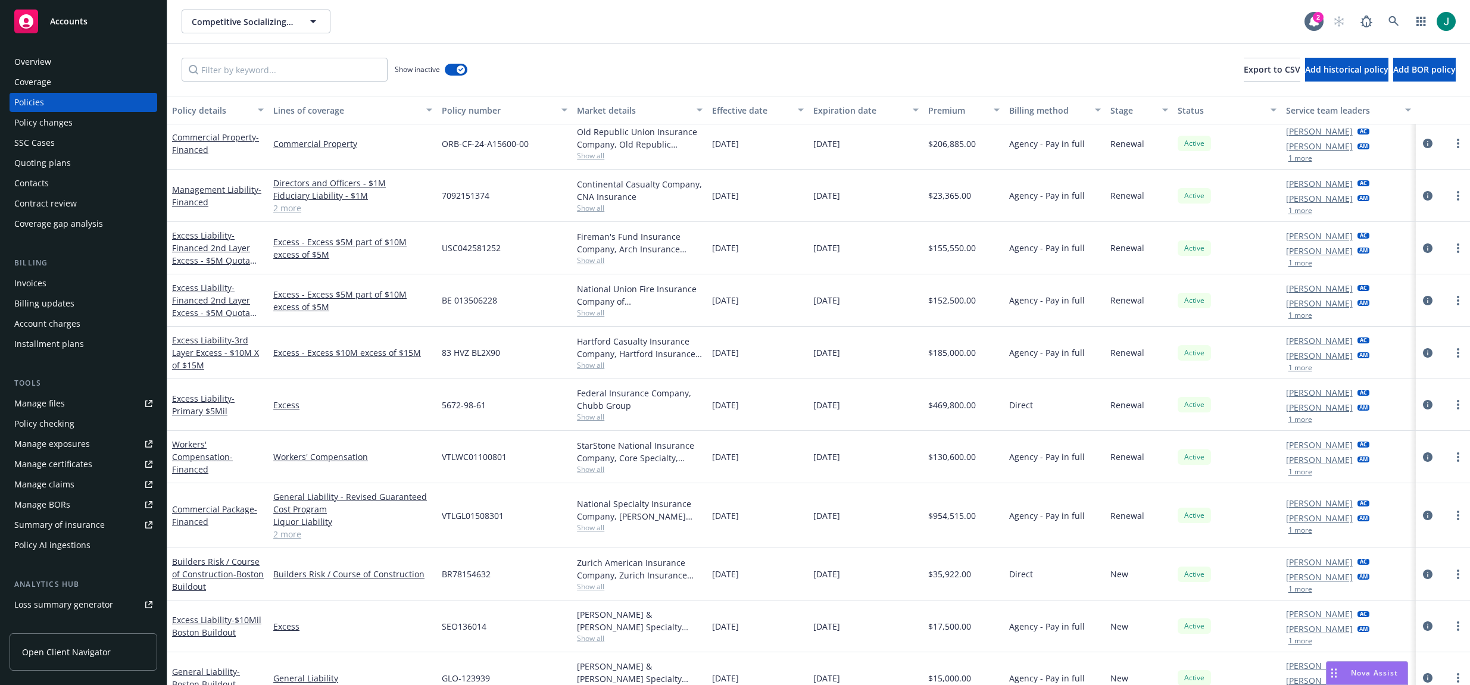
scroll to position [0, 0]
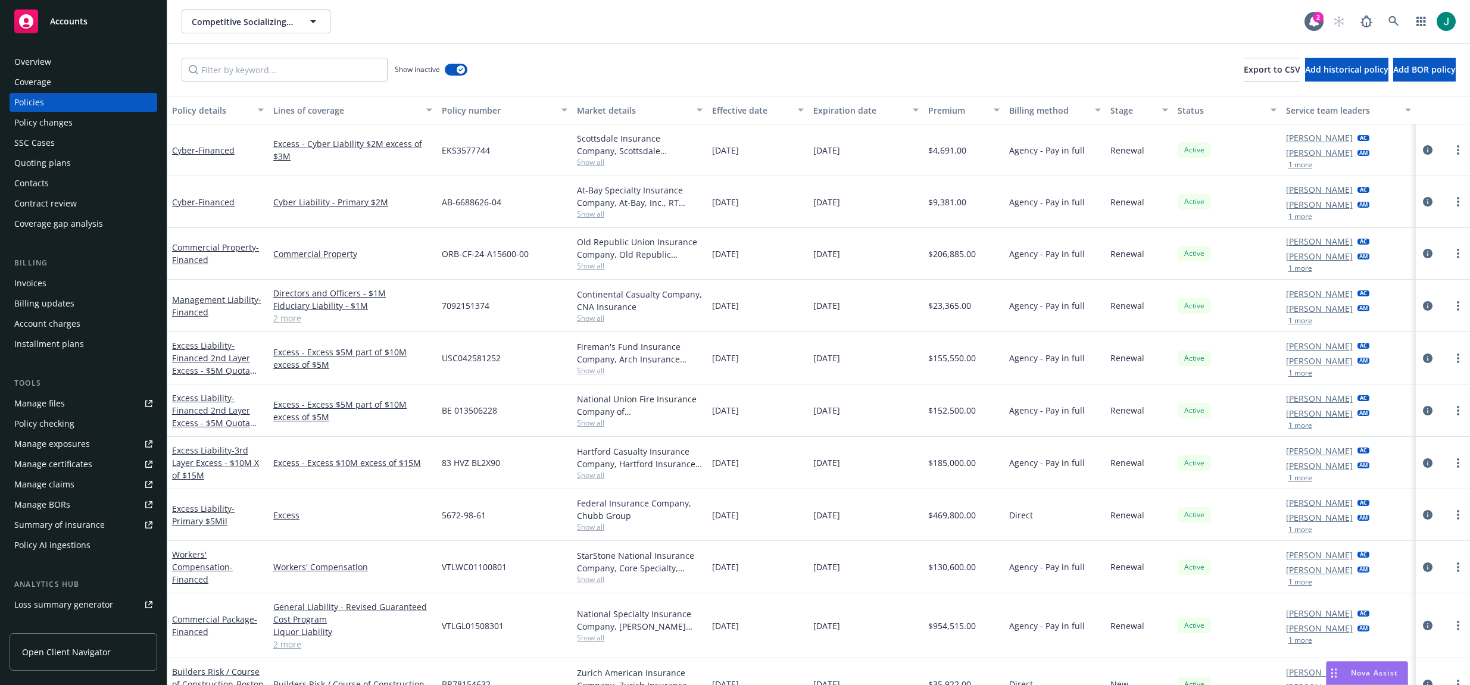
click at [30, 281] on div "Invoices" at bounding box center [30, 283] width 32 height 19
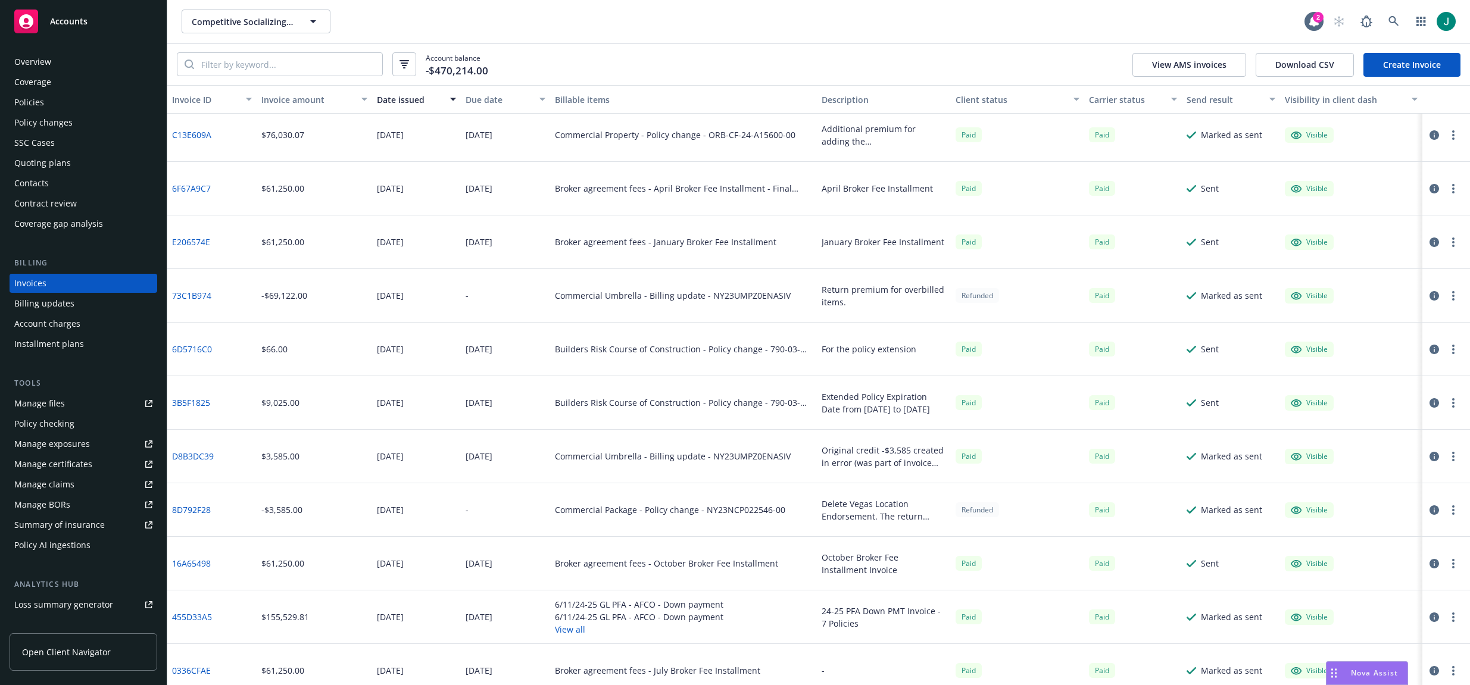
scroll to position [953, 0]
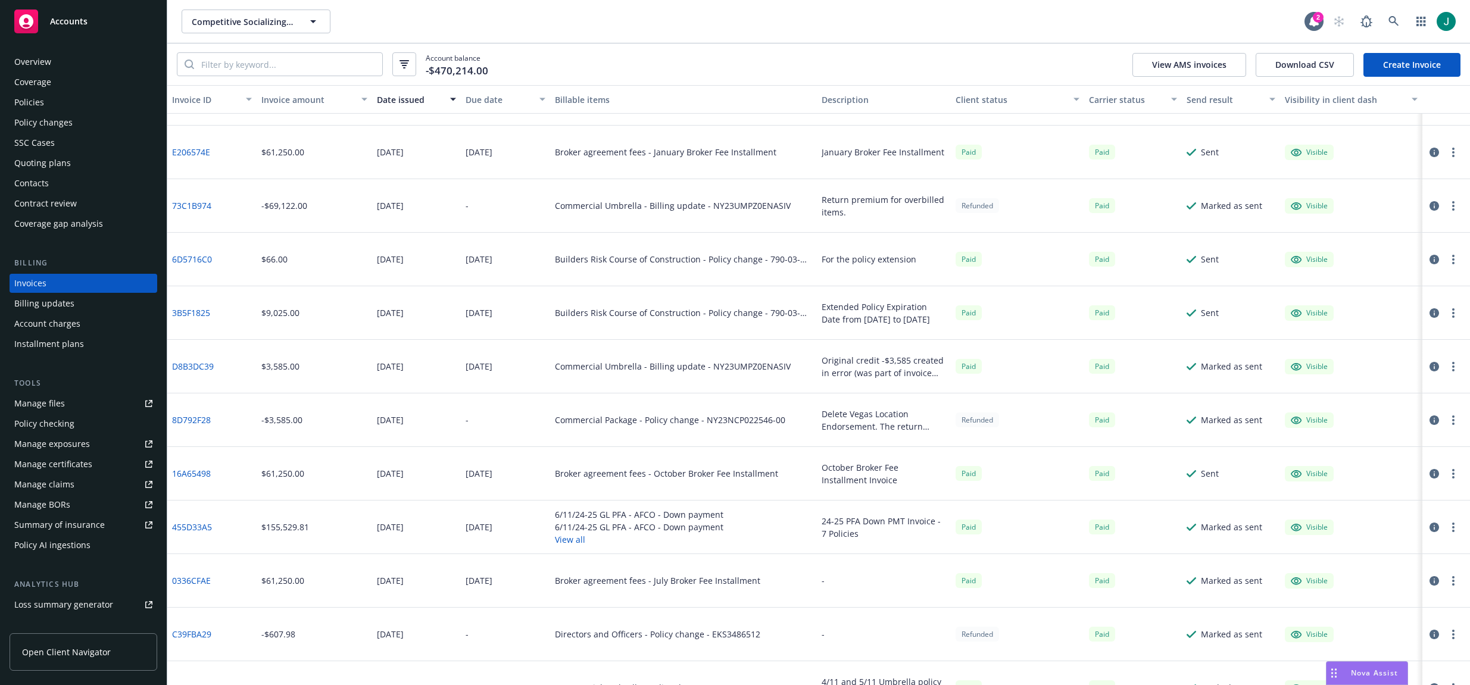
click at [65, 326] on div "Account charges" at bounding box center [47, 323] width 66 height 19
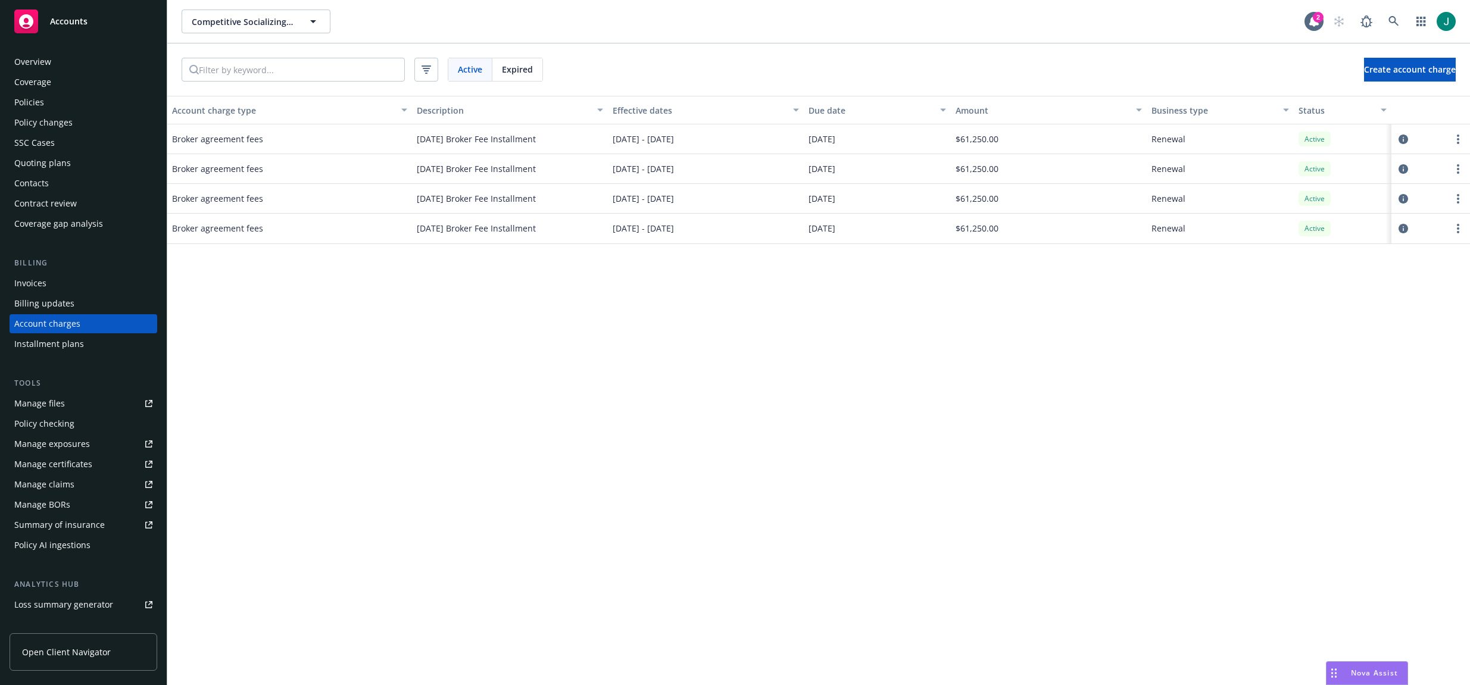
click at [716, 263] on div "Account charge type Description Effective dates Due date Amount Business type S…" at bounding box center [818, 390] width 1303 height 589
click at [525, 72] on span "Expired" at bounding box center [517, 69] width 31 height 13
click at [525, 71] on span "Expired" at bounding box center [517, 69] width 31 height 13
click at [31, 280] on div "Invoices" at bounding box center [30, 283] width 32 height 19
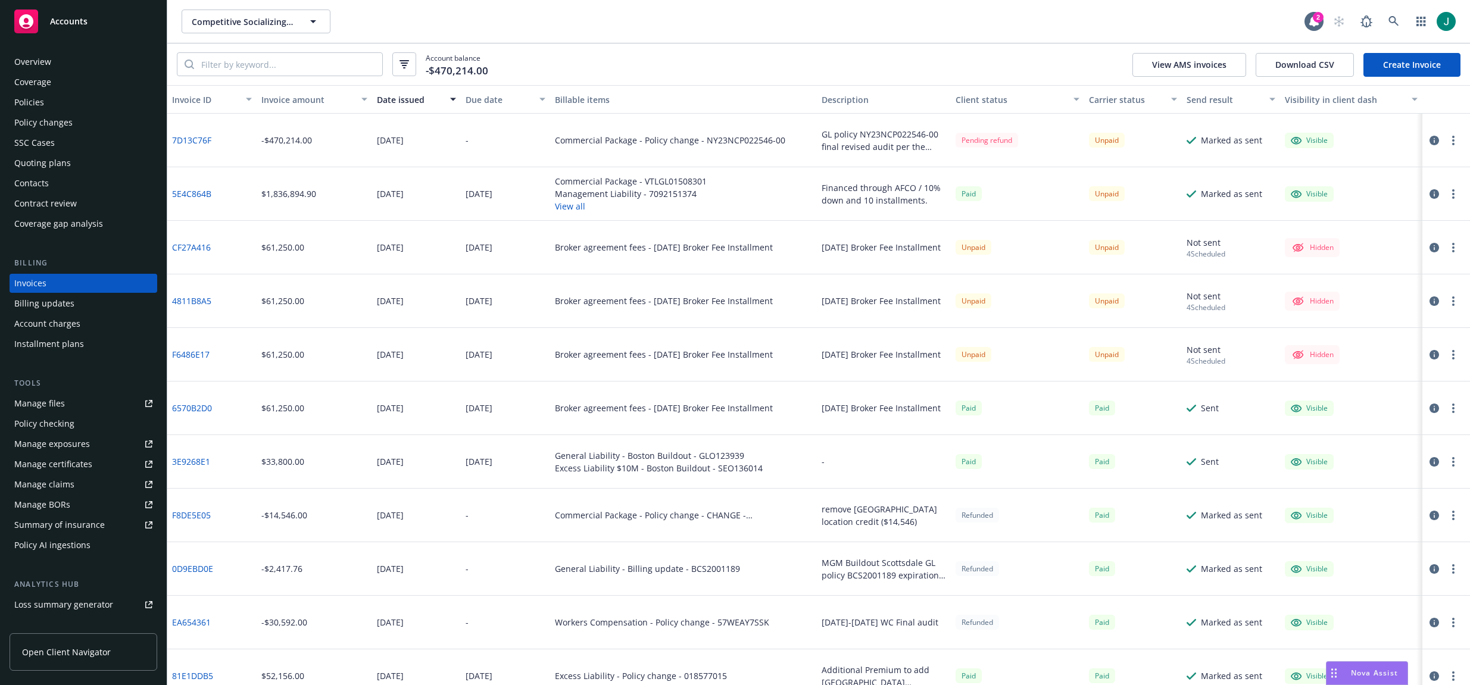
click at [1001, 10] on div "Competitive Socializing US LLC Competitive Socializing US LLC" at bounding box center [743, 22] width 1123 height 24
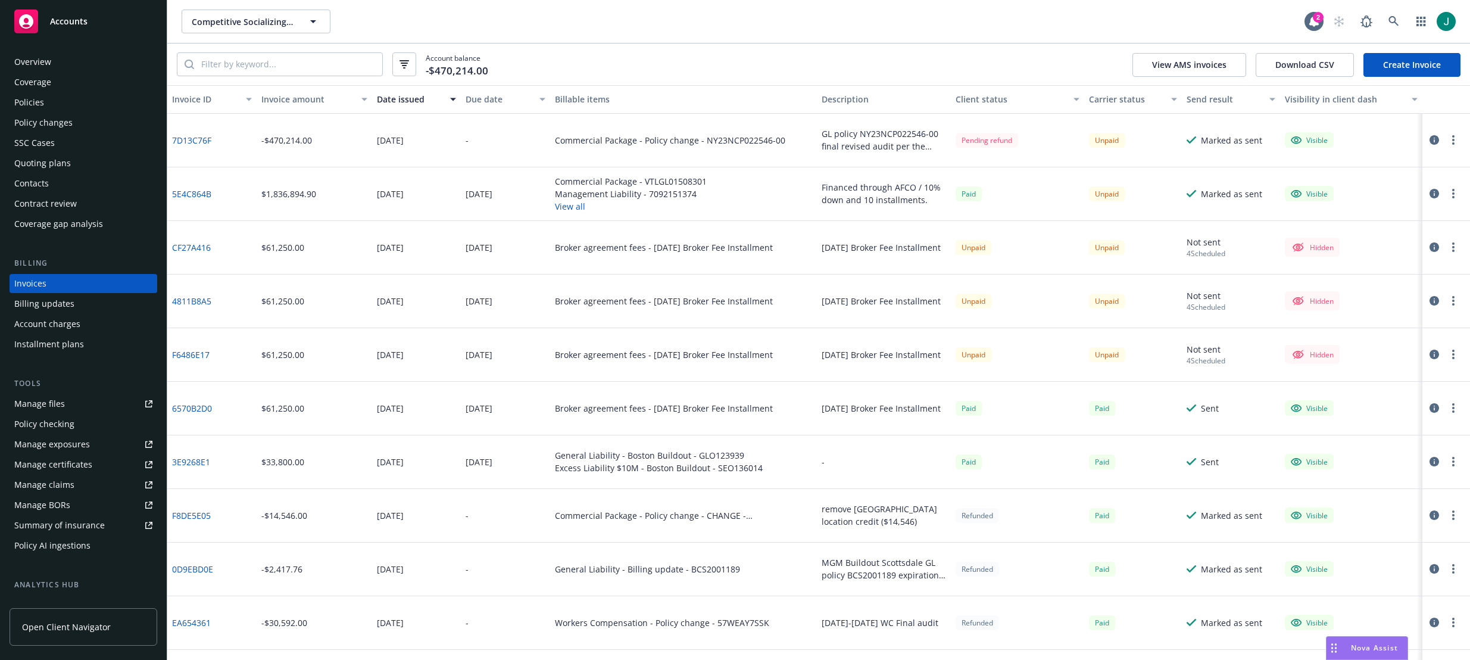
click at [69, 20] on span "Accounts" at bounding box center [69, 22] width 38 height 10
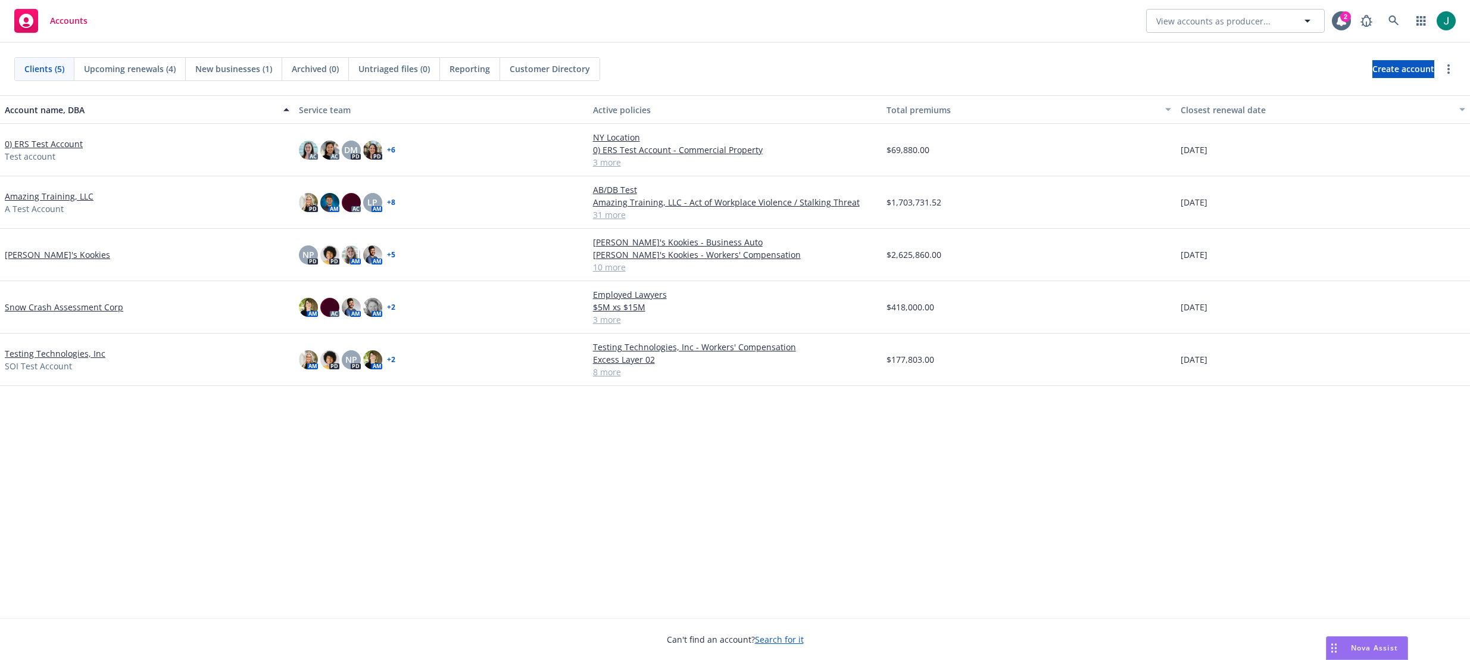
click at [1371, 647] on span "Nova Assist" at bounding box center [1374, 647] width 47 height 10
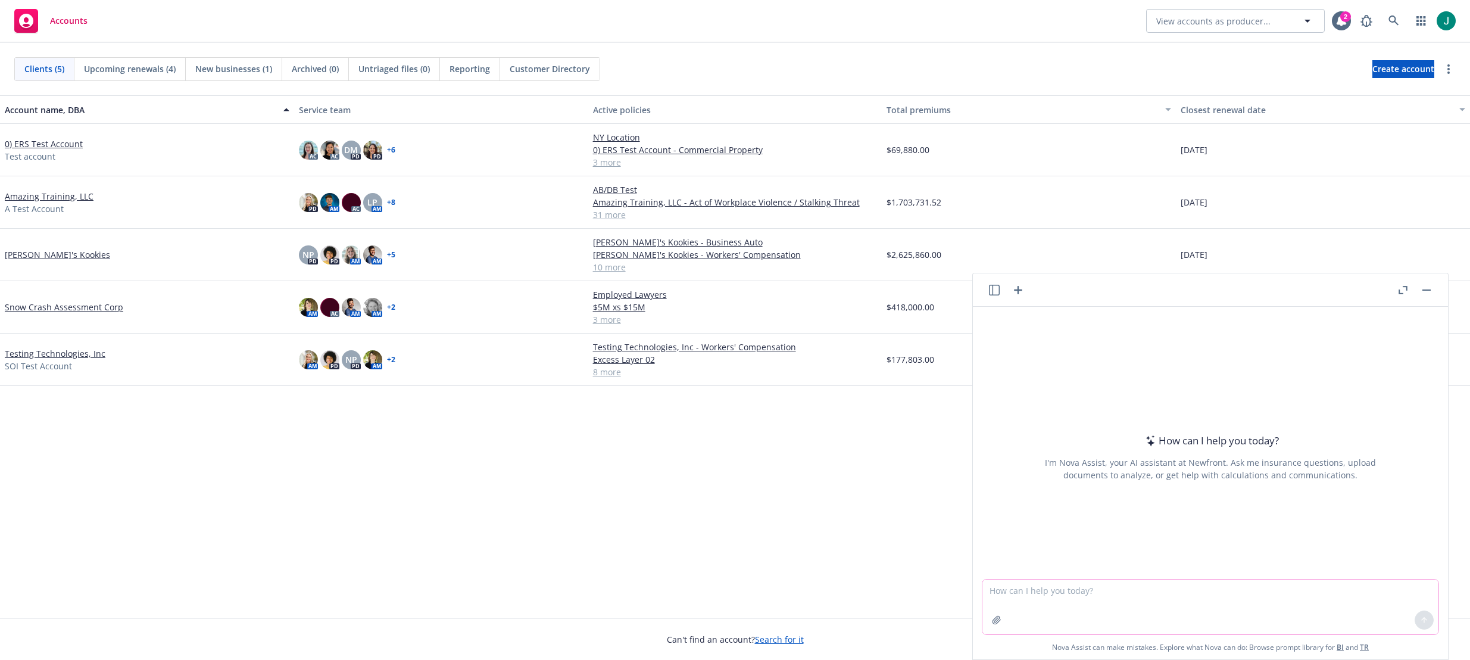
click at [1112, 600] on textarea at bounding box center [1210, 606] width 456 height 55
type textarea "why is draftable blocked?"
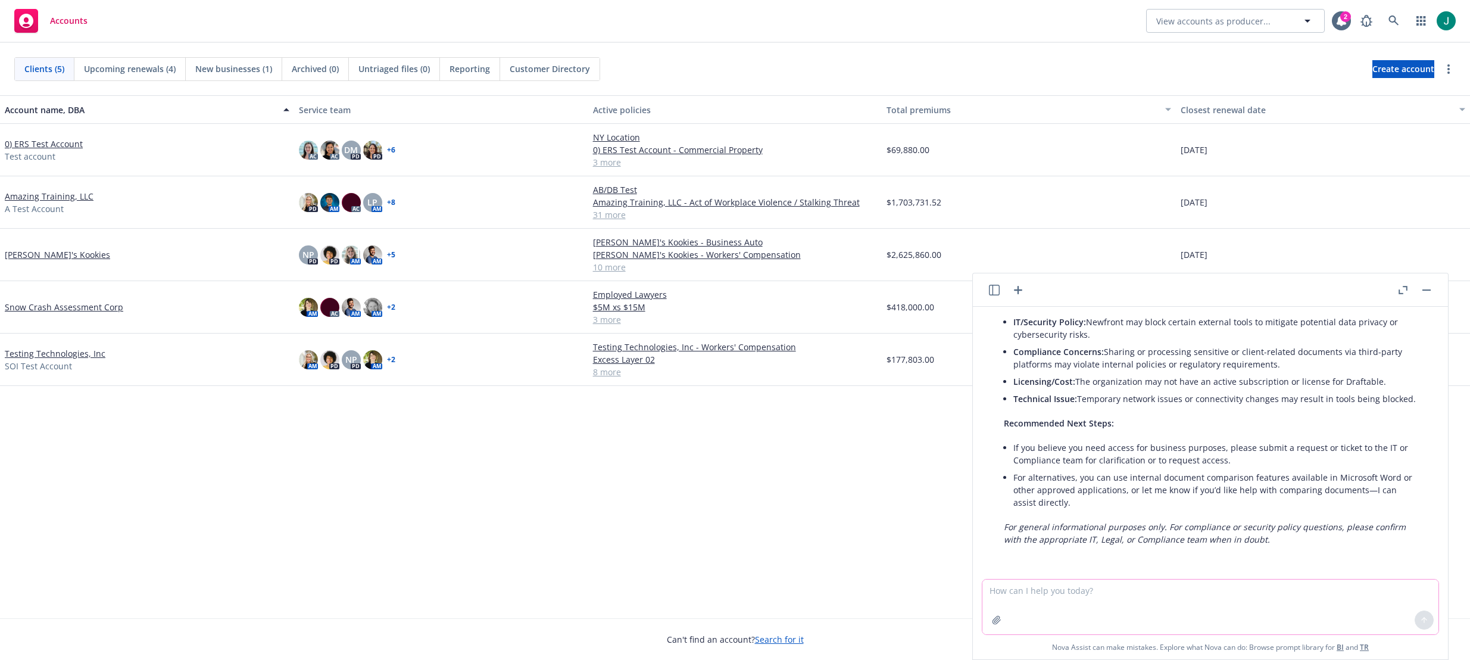
scroll to position [44, 0]
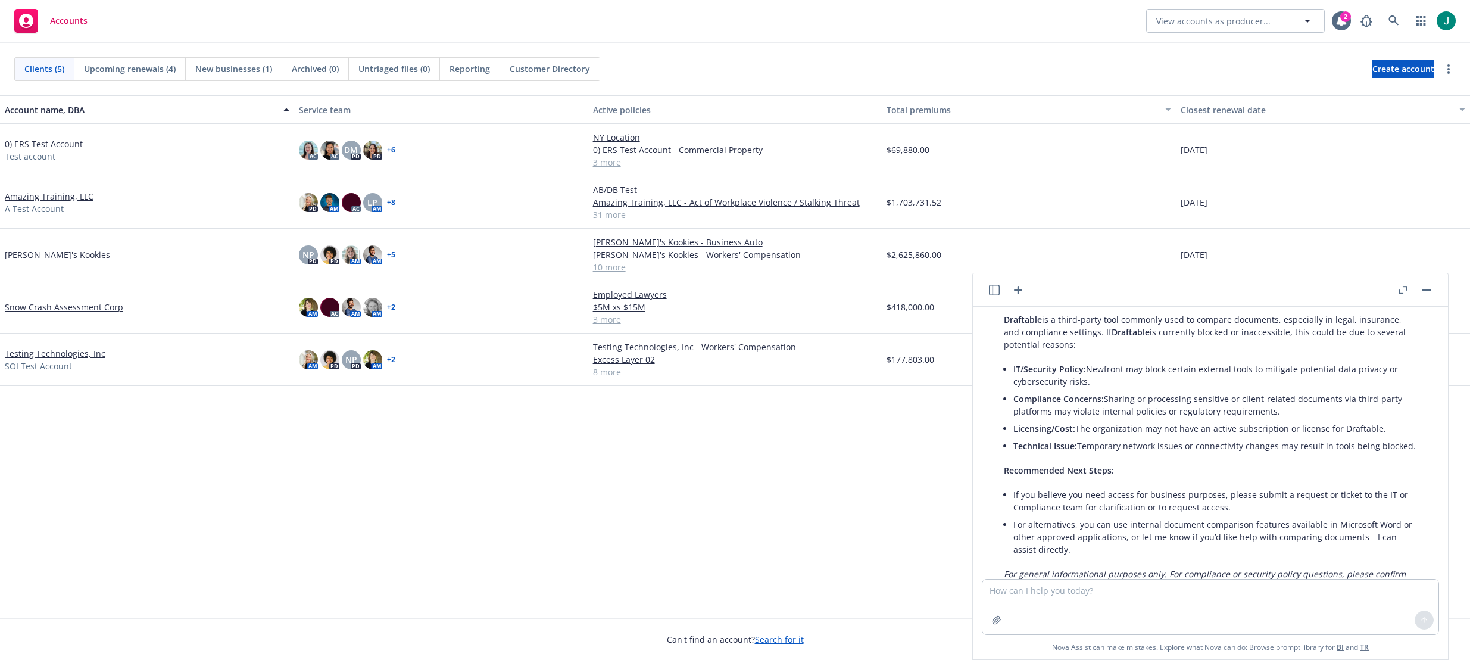
click at [1197, 410] on li "Compliance Concerns: Sharing or processing sensitive or client-related document…" at bounding box center [1215, 405] width 404 height 30
click at [1183, 444] on li "Technical Issue: Temporary network issues or connectivity changes may result in…" at bounding box center [1215, 445] width 404 height 17
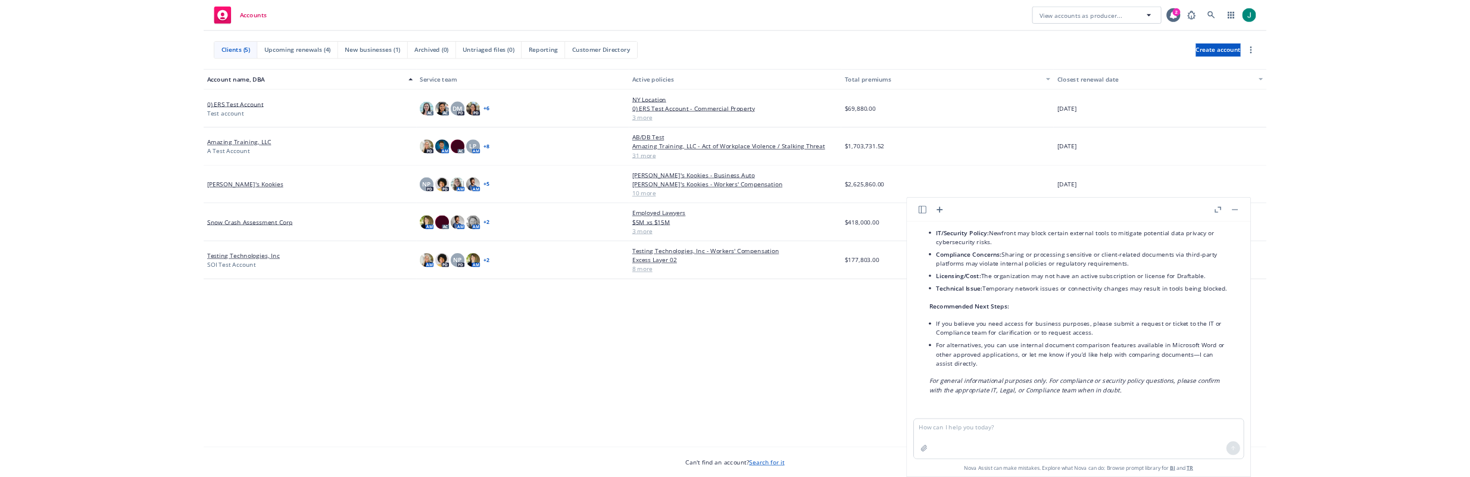
scroll to position [0, 0]
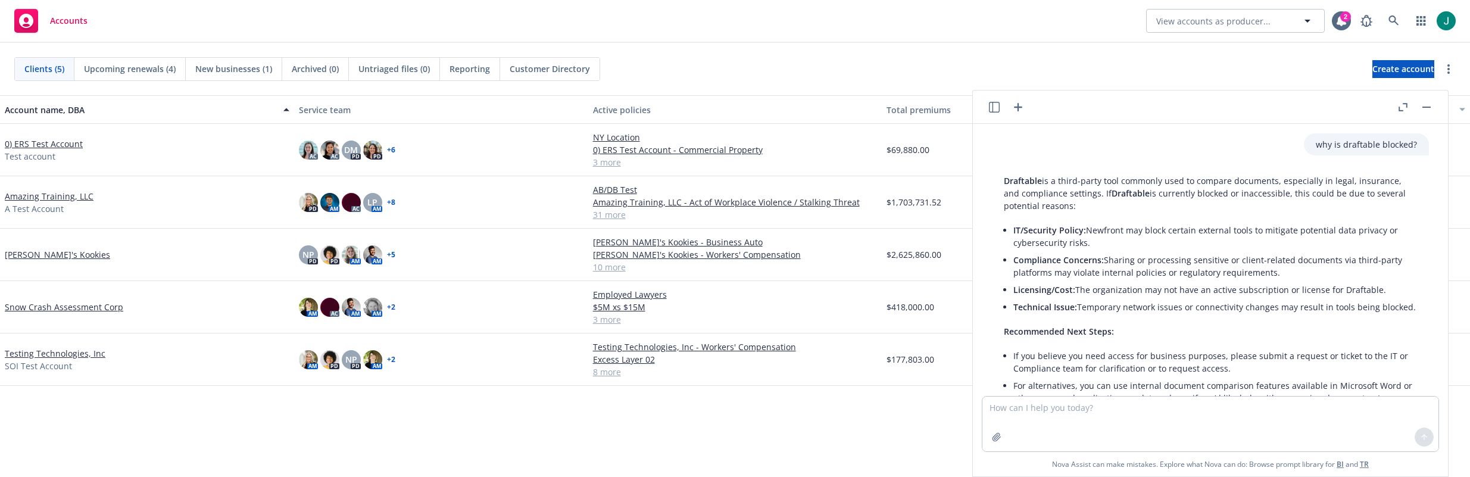
click at [171, 107] on div "Account name, DBA" at bounding box center [141, 110] width 272 height 13
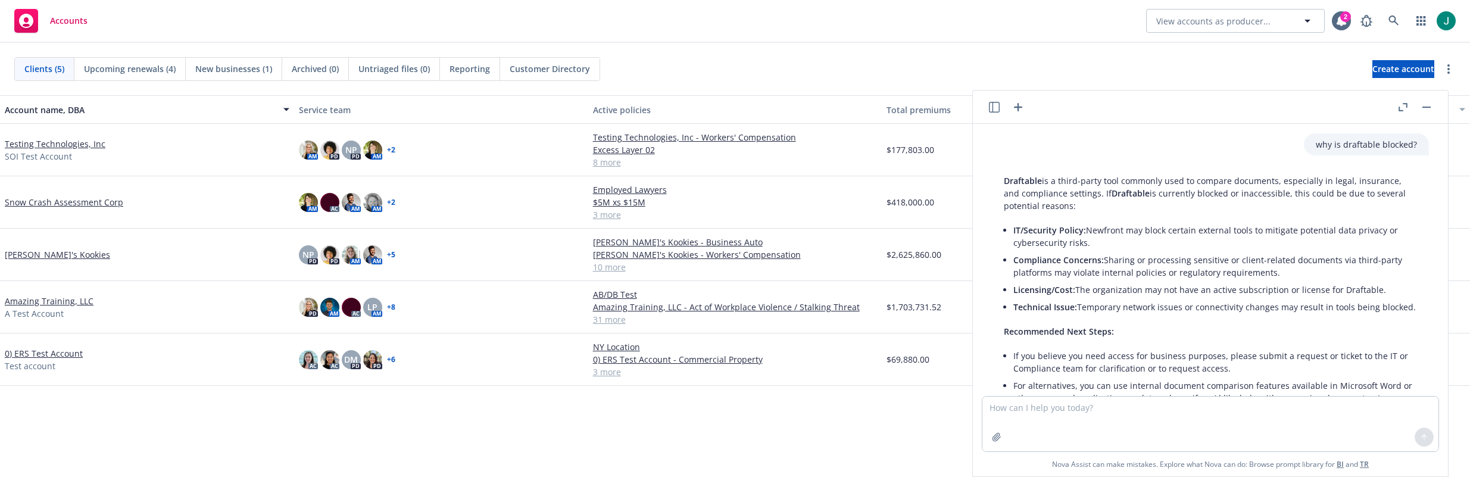
click at [1427, 110] on button "button" at bounding box center [1427, 107] width 14 height 14
